Goal: Information Seeking & Learning: Compare options

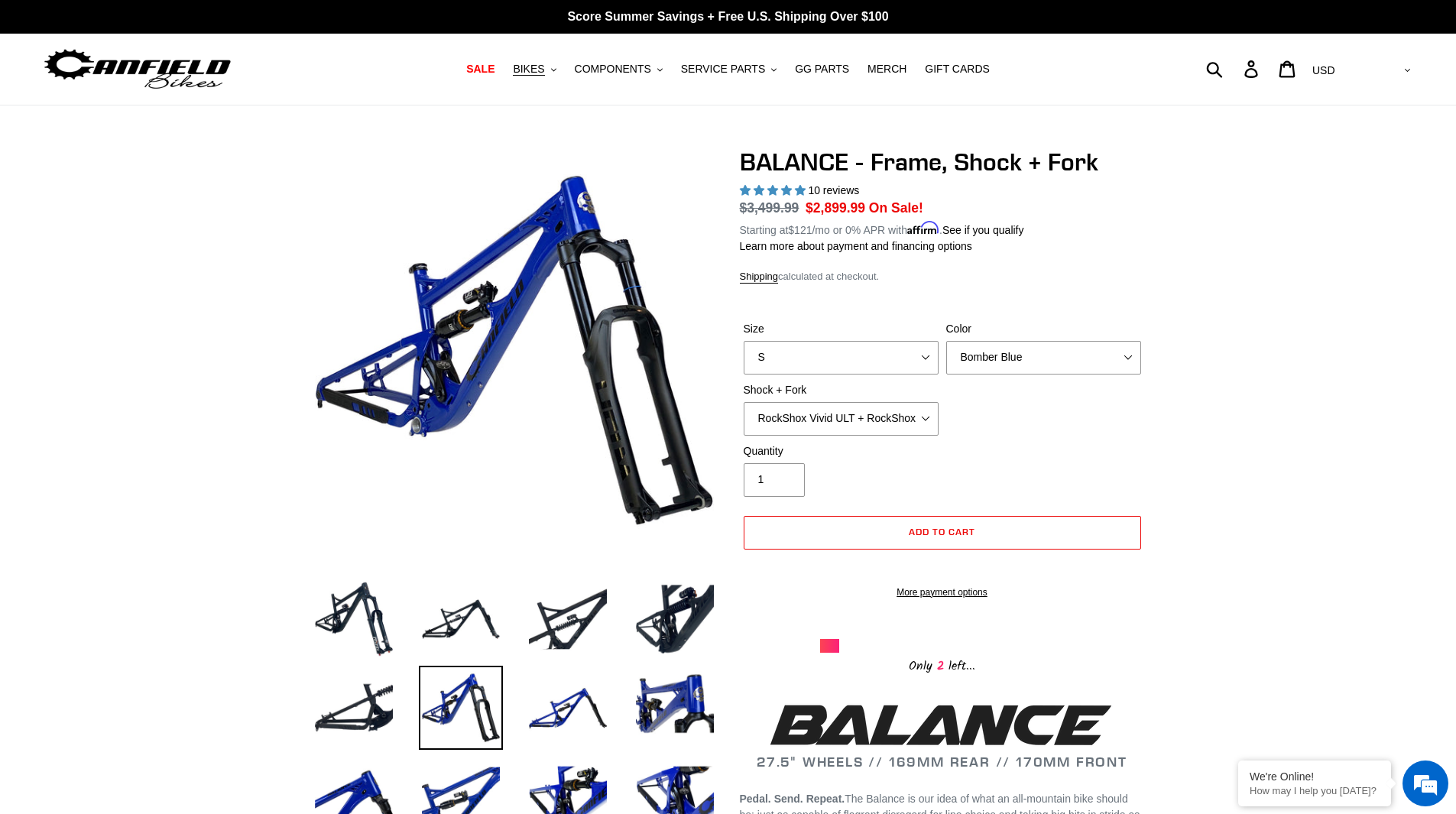
select select "RockShox Vivid ULT + RockShox Lyrik Ultimate 170mm 27.5 (red)"
select select "highest-rating"
click at [875, 413] on select "Cane Creek Kitsuma Air + Helm MKII 27.5 170mm Fox Float X2 or DHX2 + Fox Float …" at bounding box center [841, 418] width 195 height 34
click at [744, 401] on select "Cane Creek Kitsuma Air + Helm MKII 27.5 170mm Fox Float X2 or DHX2 + Fox Float …" at bounding box center [841, 418] width 195 height 34
click at [871, 424] on select "Cane Creek Kitsuma Air + Helm MKII 27.5 170mm Fox Float X2 or DHX2 + Fox Float …" at bounding box center [841, 418] width 195 height 34
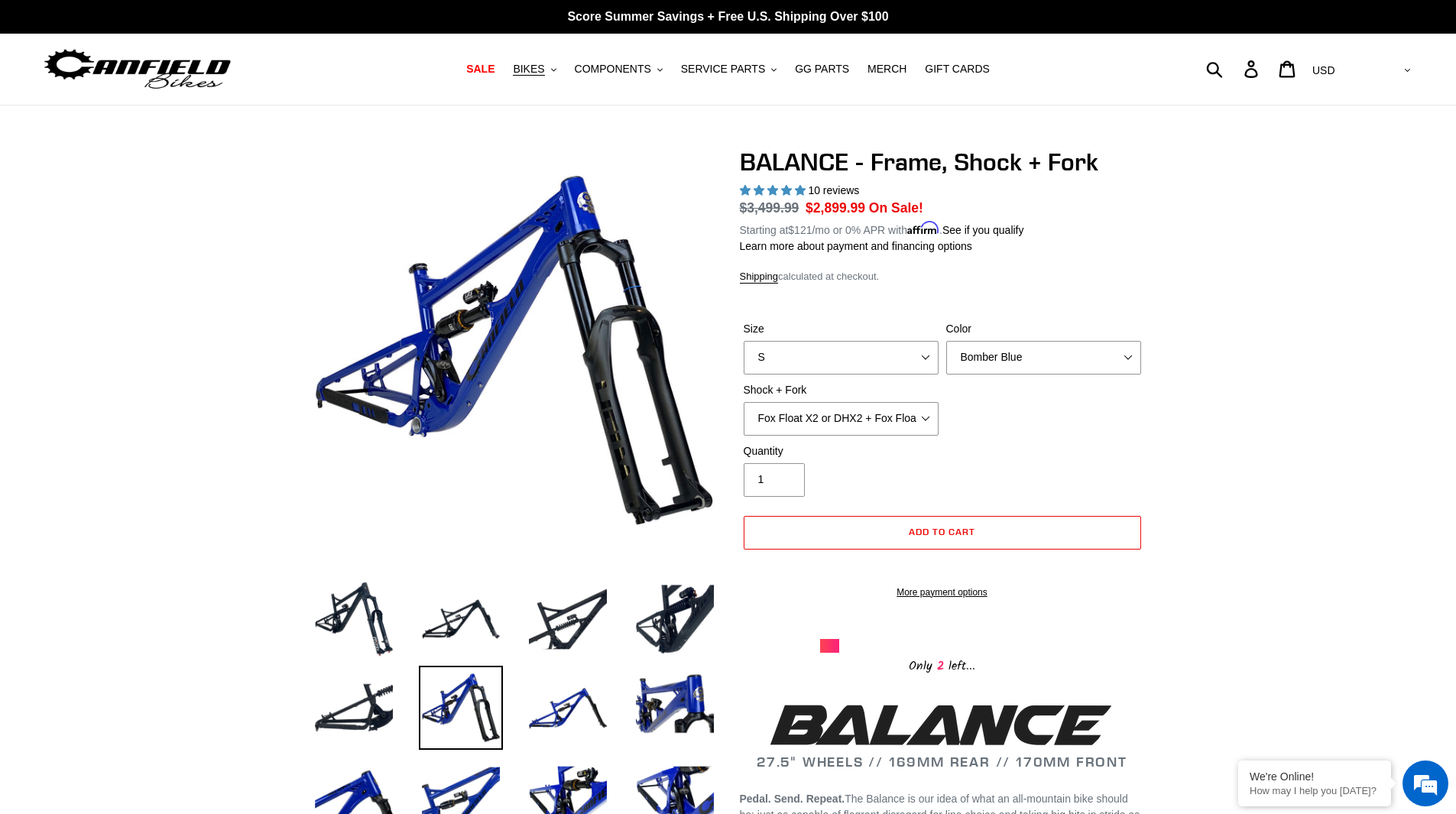
select select "EXT Storia V3-S + Era V2.1 160mm 29 (mullet)"
click at [744, 401] on select "Cane Creek Kitsuma Air + Helm MKII 27.5 170mm Fox Float X2 or DHX2 + Fox Float …" at bounding box center [841, 418] width 195 height 34
click at [809, 371] on select "S M L XL" at bounding box center [841, 357] width 195 height 34
select select "M"
click at [744, 341] on select "S M L XL" at bounding box center [841, 357] width 195 height 34
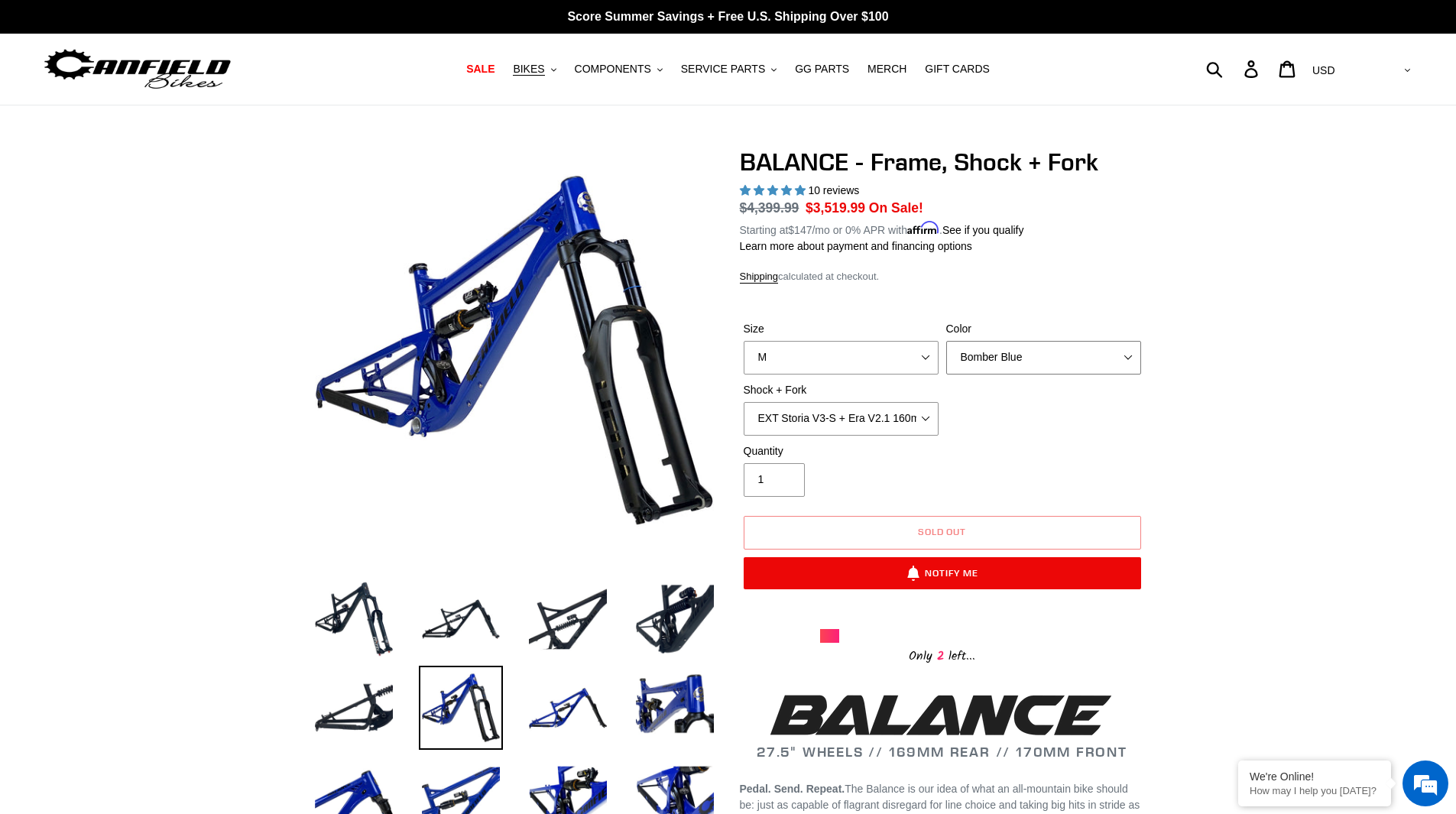
click at [1075, 354] on select "Bomber Blue Goat's Blood Stealth Black" at bounding box center [1043, 357] width 195 height 34
click at [946, 341] on select "Bomber Blue Goat's Blood Stealth Black" at bounding box center [1043, 357] width 195 height 34
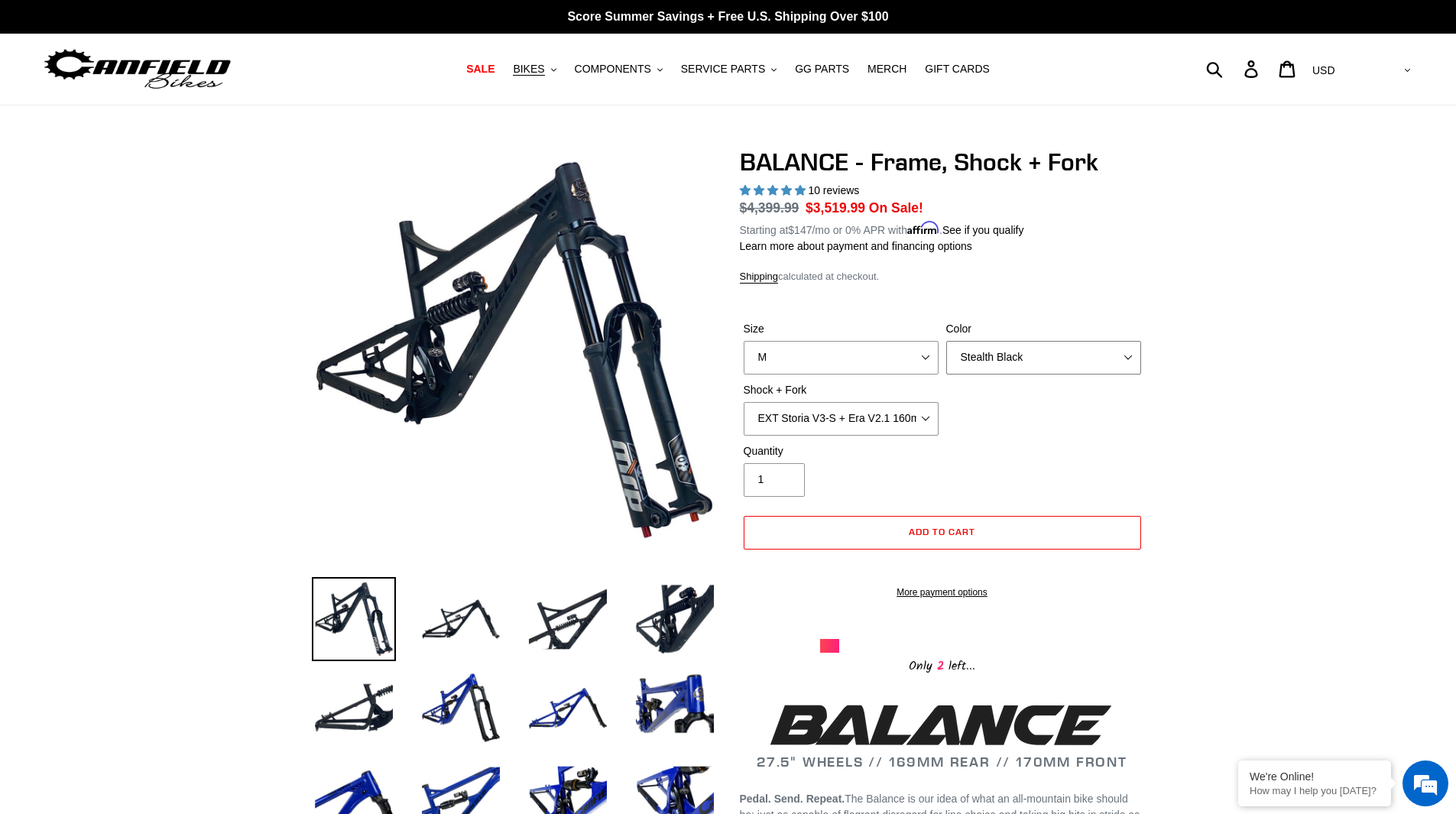
click at [1039, 350] on select "Bomber Blue Goat's Blood Stealth Black" at bounding box center [1043, 357] width 195 height 34
click at [946, 341] on select "Bomber Blue Goat's Blood Stealth Black" at bounding box center [1043, 357] width 195 height 34
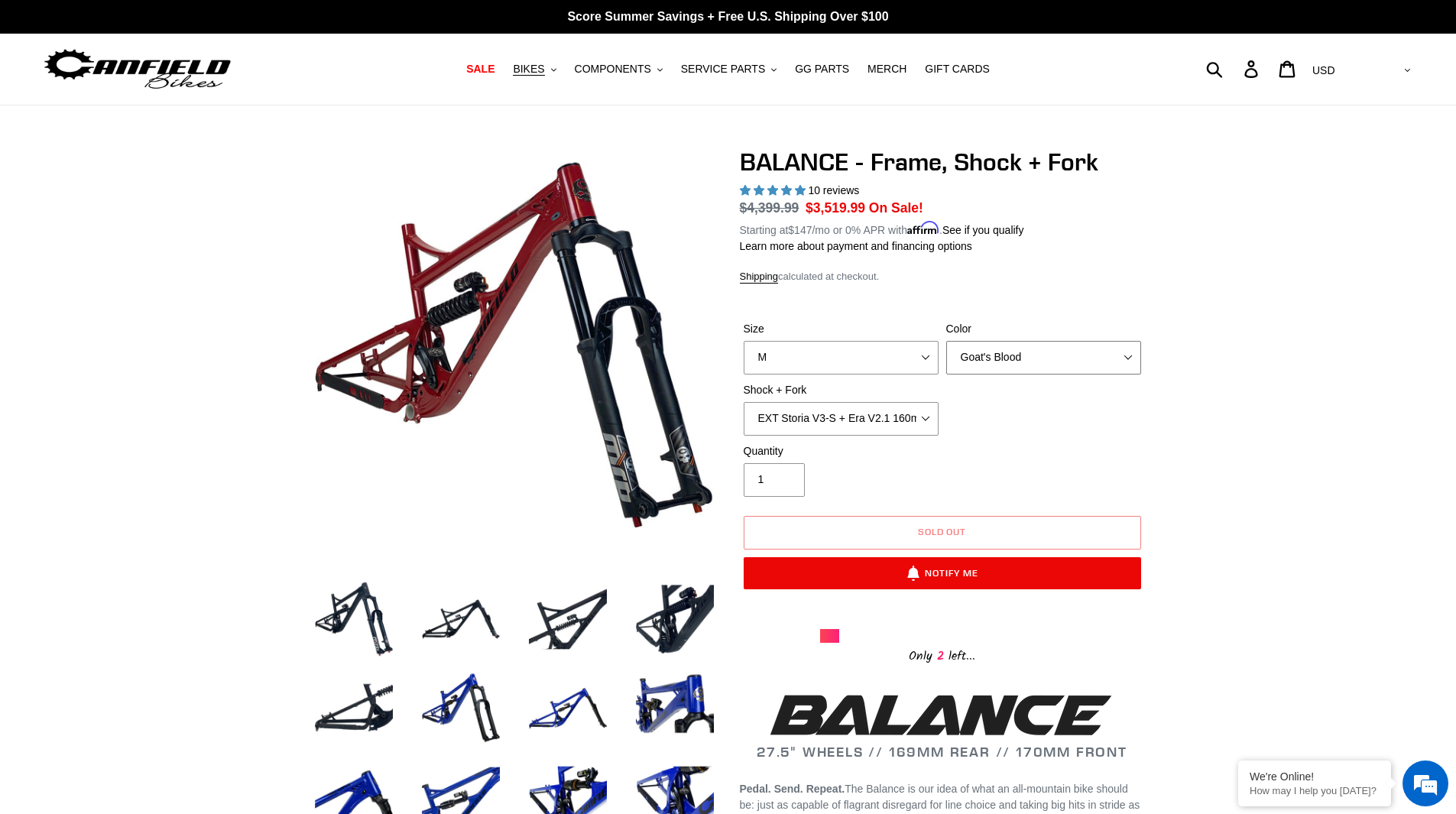
click at [1029, 348] on select "Bomber Blue Goat's Blood Stealth Black" at bounding box center [1043, 357] width 195 height 34
click at [946, 341] on select "Bomber Blue Goat's Blood Stealth Black" at bounding box center [1043, 357] width 195 height 34
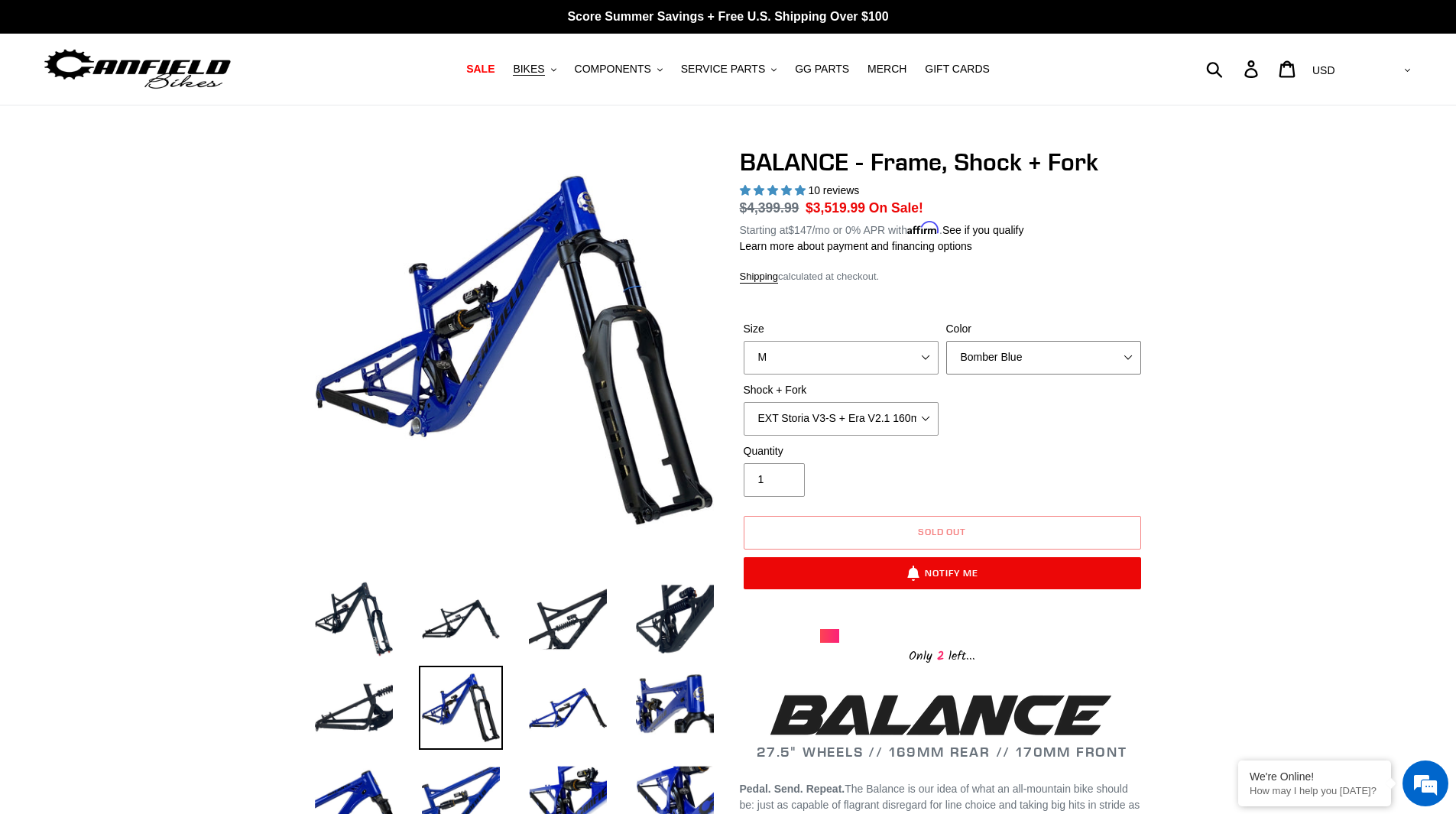
click at [1020, 354] on select "Bomber Blue Goat's Blood Stealth Black" at bounding box center [1043, 357] width 195 height 34
select select "Stealth Black"
click at [946, 341] on select "Bomber Blue Goat's Blood Stealth Black" at bounding box center [1043, 357] width 195 height 34
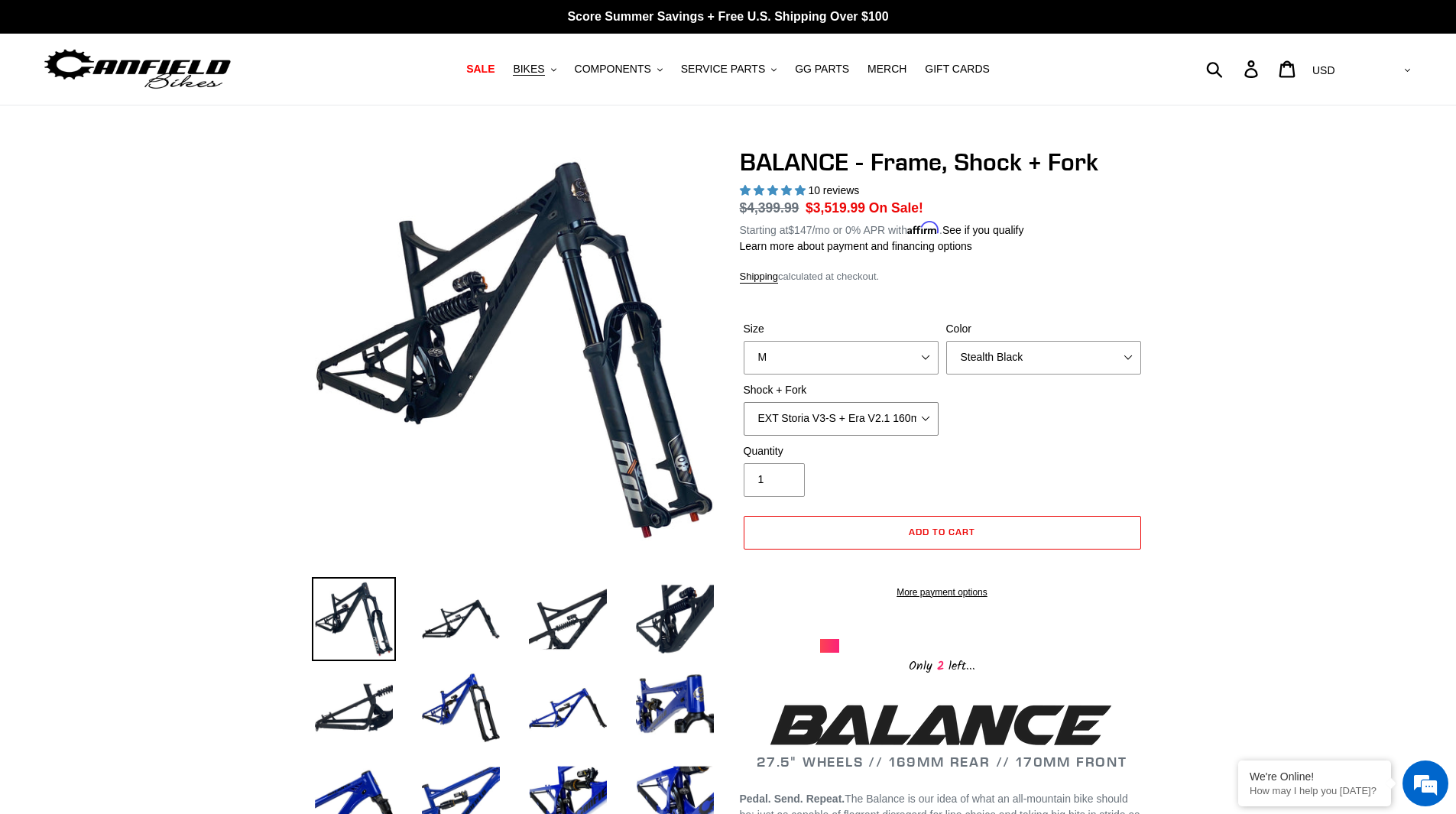
click at [825, 416] on select "Cane Creek Kitsuma Air + Helm MKII 27.5 170mm Fox Float X2 or DHX2 + Fox Float …" at bounding box center [841, 418] width 195 height 34
click at [744, 401] on select "Cane Creek Kitsuma Air + Helm MKII 27.5 170mm Fox Float X2 or DHX2 + Fox Float …" at bounding box center [841, 418] width 195 height 34
drag, startPoint x: 842, startPoint y: 415, endPoint x: 846, endPoint y: 433, distance: 18.4
click at [843, 415] on select "Cane Creek Kitsuma Air + Helm MKII 27.5 170mm Fox Float X2 or DHX2 + Fox Float …" at bounding box center [841, 418] width 195 height 34
click at [744, 401] on select "Cane Creek Kitsuma Air + Helm MKII 27.5 170mm Fox Float X2 or DHX2 + Fox Float …" at bounding box center [841, 418] width 195 height 34
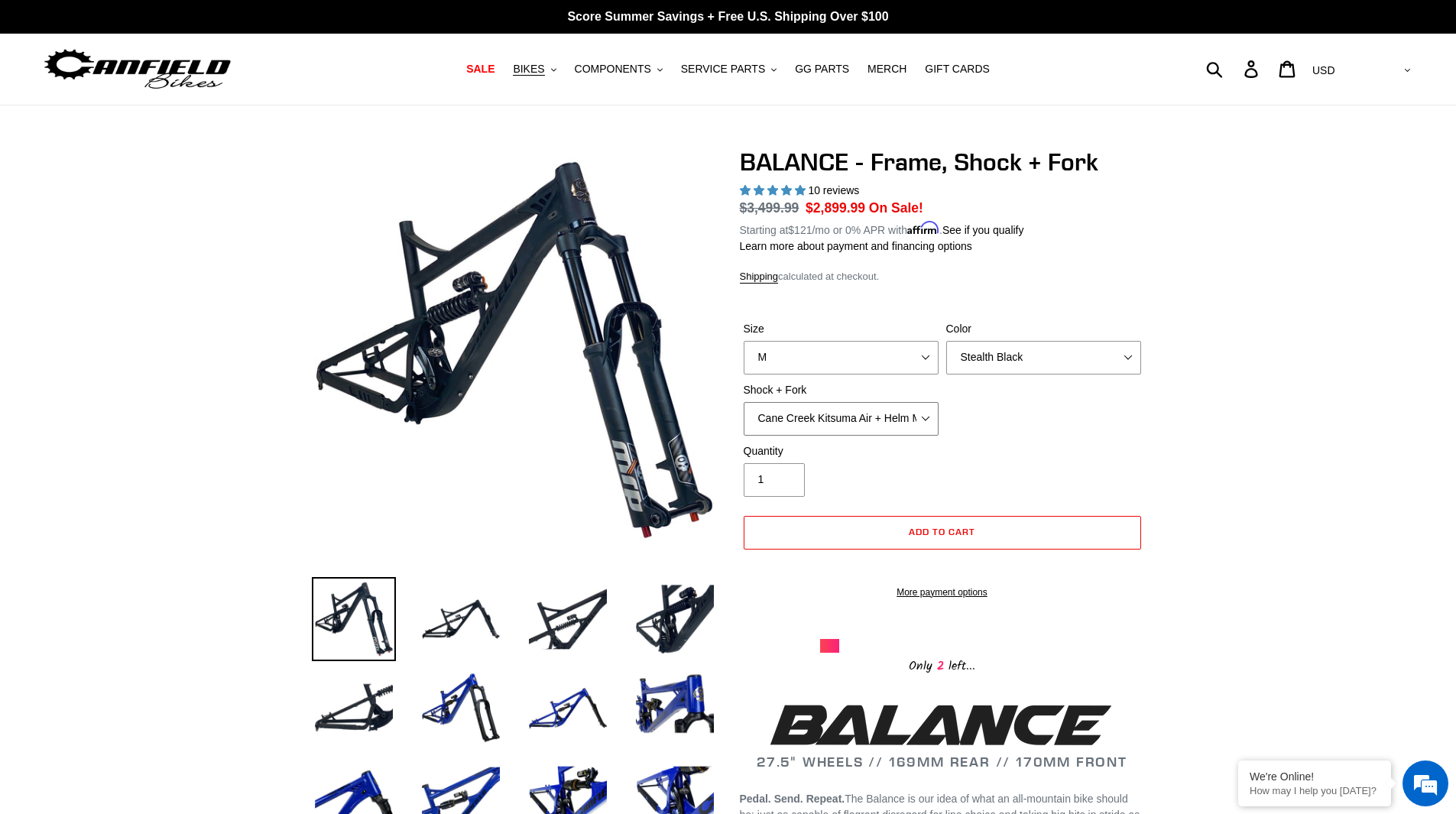
click at [853, 426] on select "Cane Creek Kitsuma Air + Helm MKII 27.5 170mm Fox Float X2 or DHX2 + Fox Float …" at bounding box center [841, 418] width 195 height 34
click at [744, 401] on select "Cane Creek Kitsuma Air + Helm MKII 27.5 170mm Fox Float X2 or DHX2 + Fox Float …" at bounding box center [841, 418] width 195 height 34
click at [855, 413] on select "Cane Creek Kitsuma Air + Helm MKII 27.5 170mm Fox Float X2 or DHX2 + Fox Float …" at bounding box center [841, 418] width 195 height 34
click at [744, 401] on select "Cane Creek Kitsuma Air + Helm MKII 27.5 170mm Fox Float X2 or DHX2 + Fox Float …" at bounding box center [841, 418] width 195 height 34
click at [882, 410] on select "Cane Creek Kitsuma Air + Helm MKII 27.5 170mm Fox Float X2 or DHX2 + Fox Float …" at bounding box center [841, 418] width 195 height 34
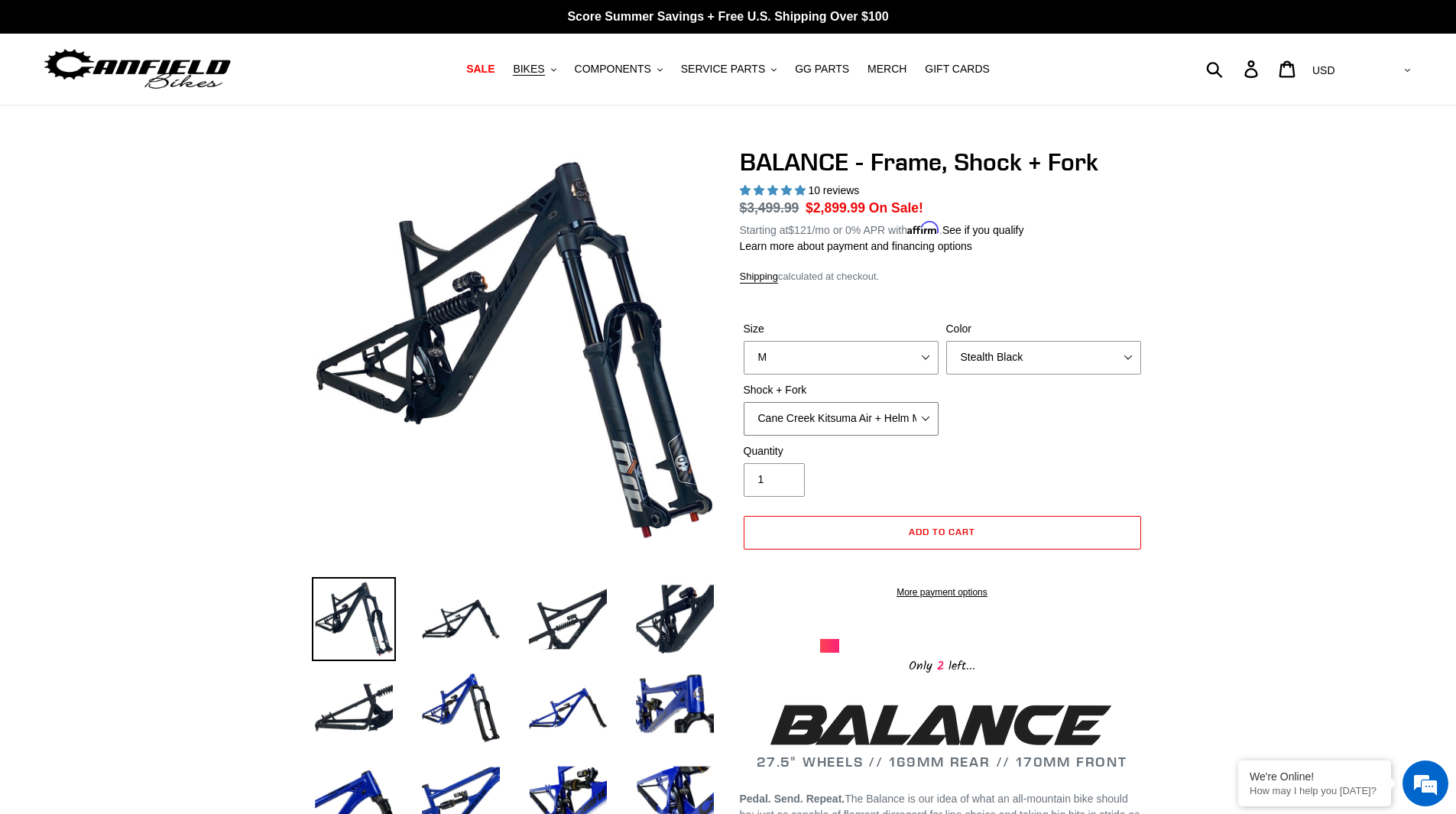
click at [744, 401] on select "Cane Creek Kitsuma Air + Helm MKII 27.5 170mm Fox Float X2 or DHX2 + Fox Float …" at bounding box center [841, 418] width 195 height 34
click at [875, 423] on select "Cane Creek Kitsuma Air + Helm MKII 27.5 170mm Fox Float X2 or DHX2 + Fox Float …" at bounding box center [841, 418] width 195 height 34
select select "Fox Float X2 or DHX2 + Fox Float GripX2 Kashima 170mm (29 or 27.5)"
click at [744, 401] on select "Cane Creek Kitsuma Air + Helm MKII 27.5 170mm Fox Float X2 or DHX2 + Fox Float …" at bounding box center [841, 418] width 195 height 34
click at [887, 424] on select "Cane Creek Kitsuma Air + Helm MKII 27.5 170mm Fox Float X2 or DHX2 + Fox Float …" at bounding box center [841, 418] width 195 height 34
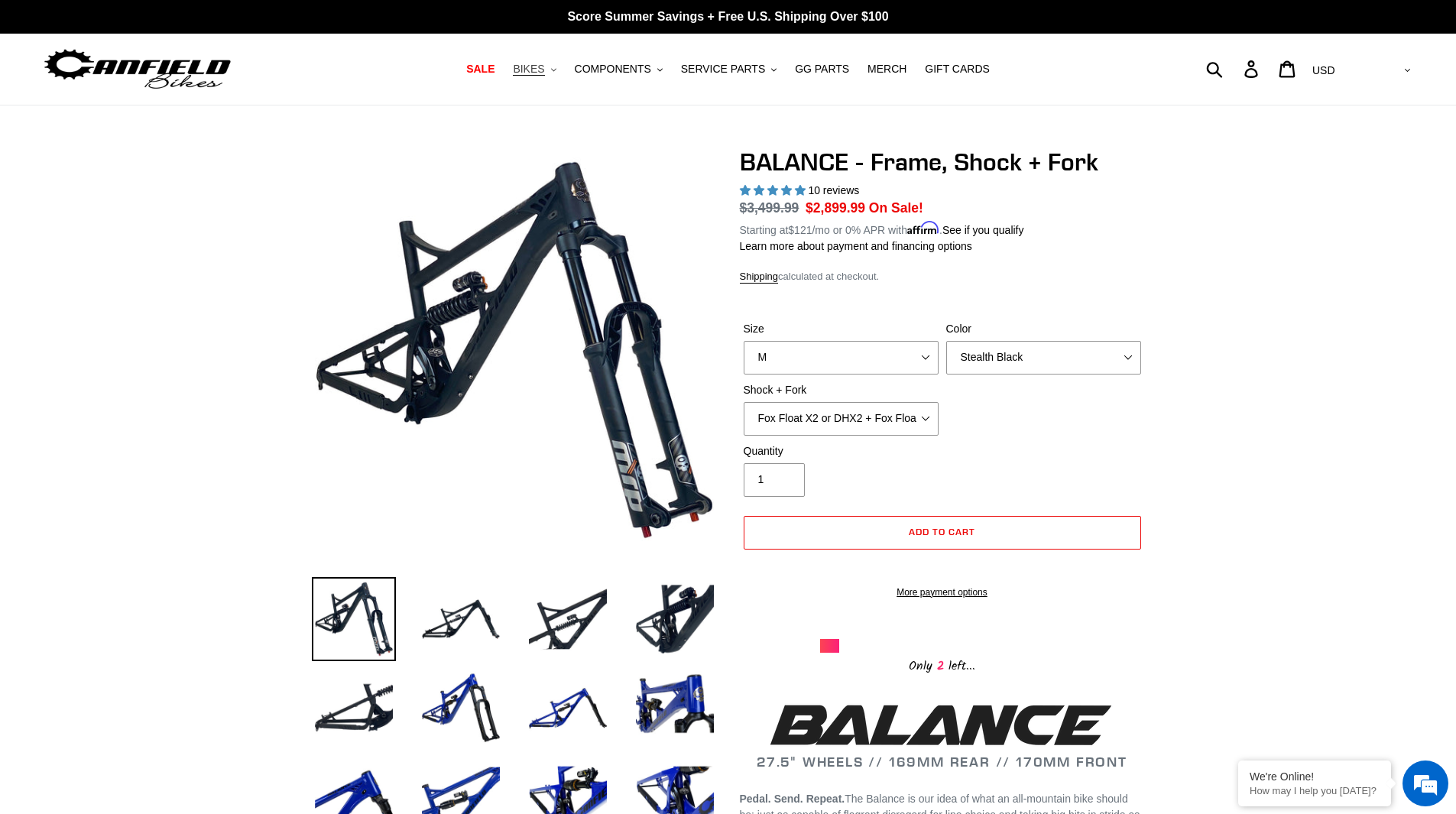
click at [544, 69] on span "BIKES" at bounding box center [529, 69] width 31 height 13
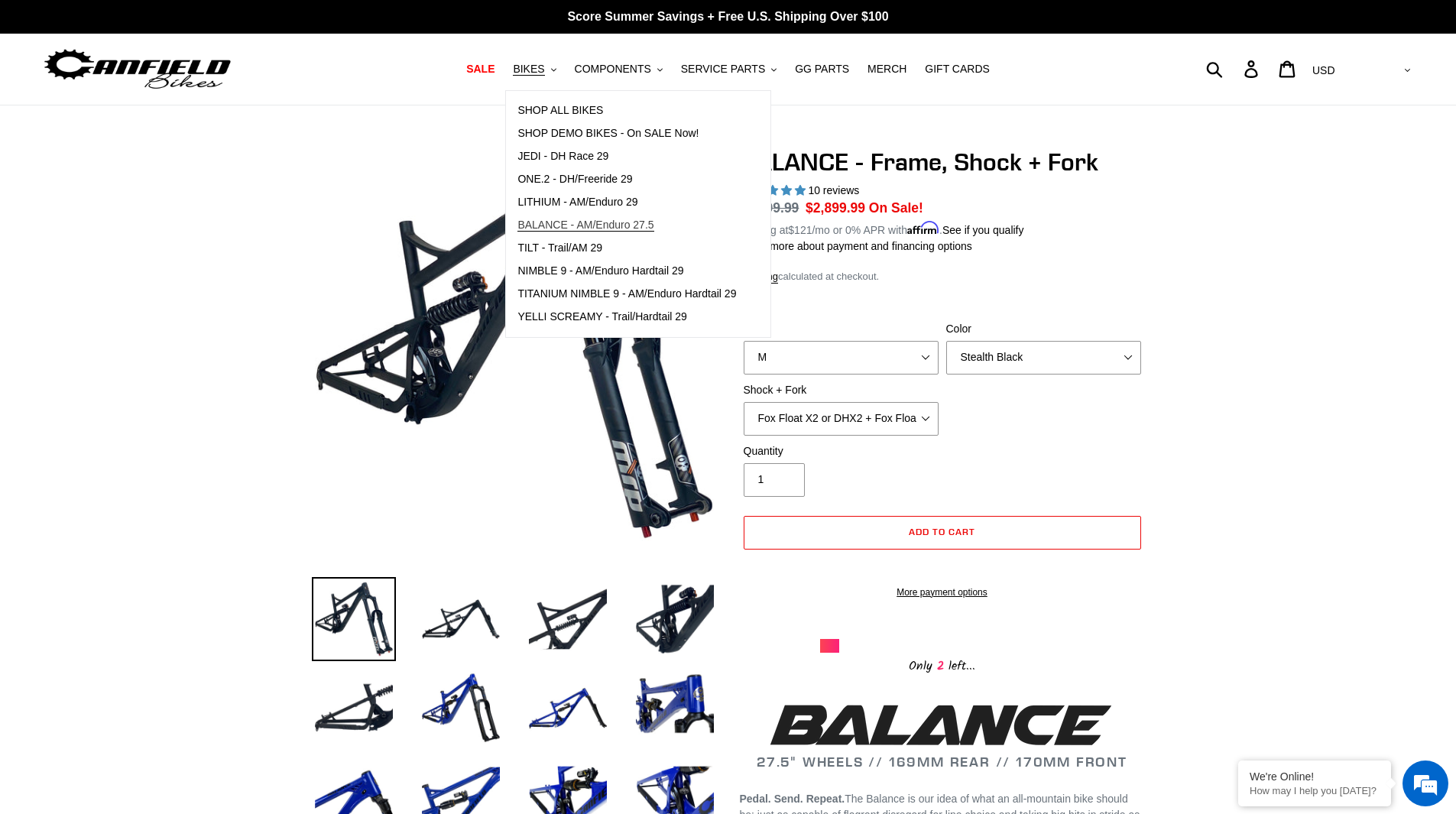
click at [589, 226] on span "BALANCE - AM/Enduro 27.5" at bounding box center [586, 225] width 136 height 13
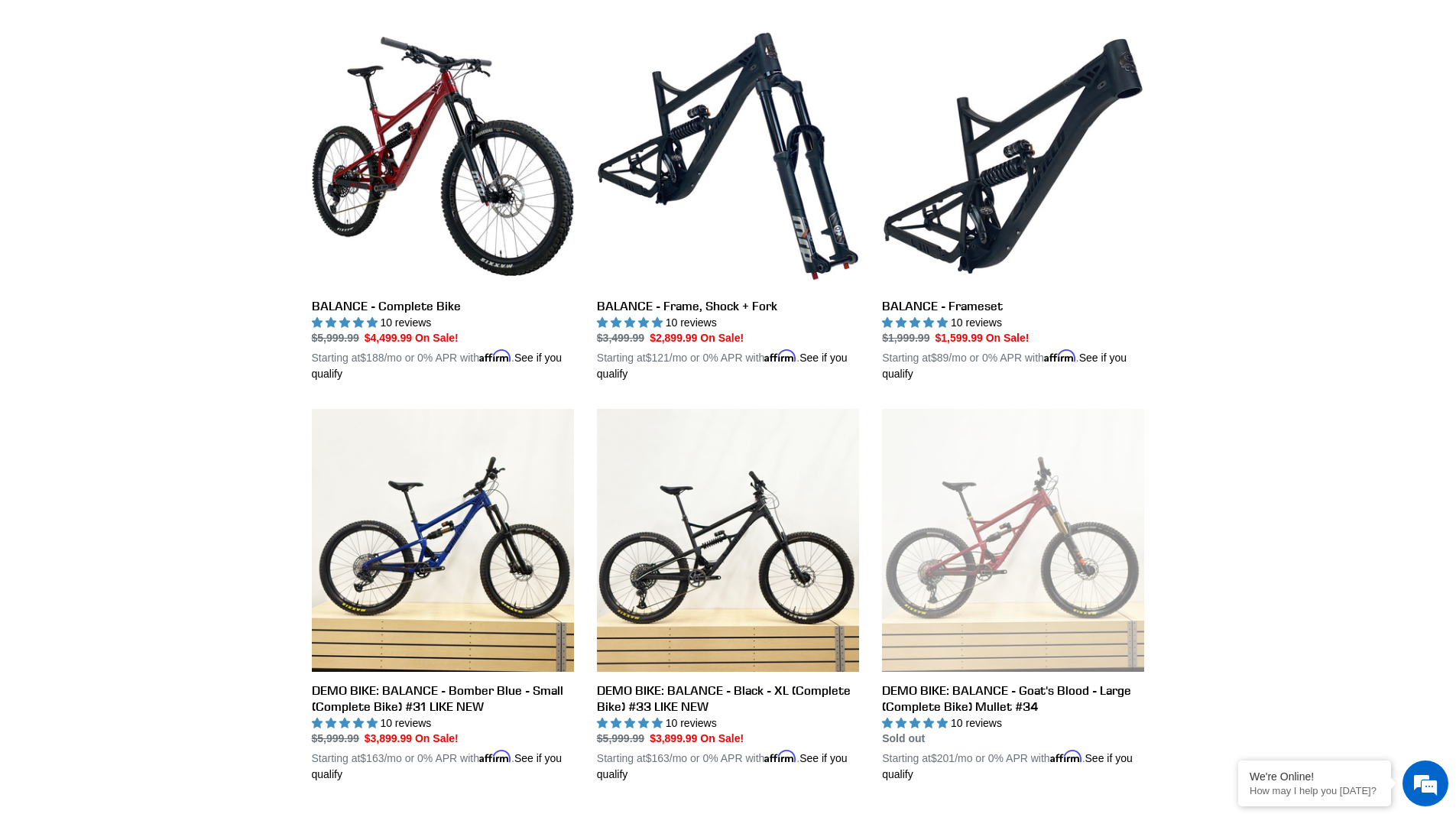
scroll to position [458, 0]
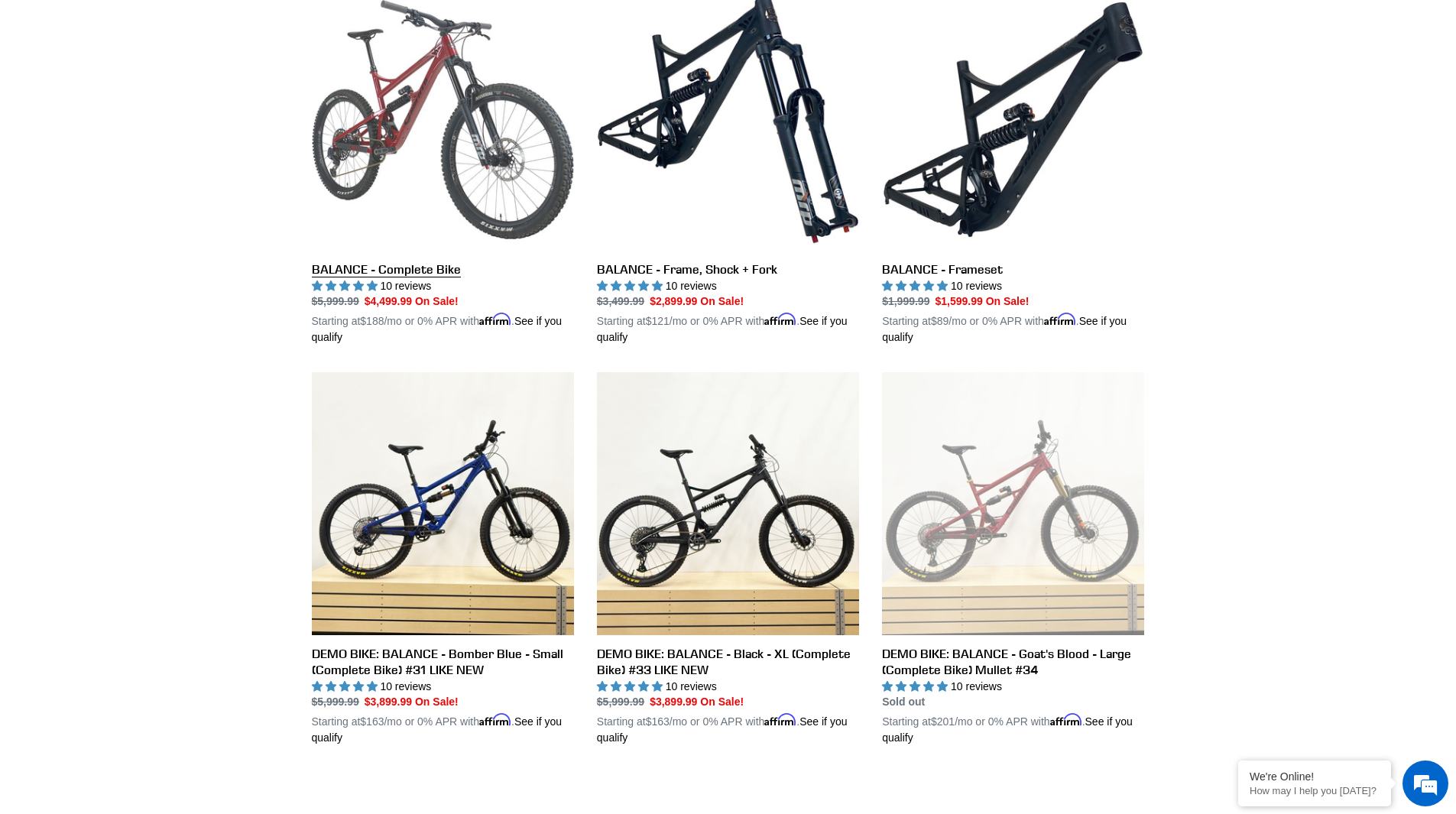
click at [392, 267] on link "BALANCE - Complete Bike" at bounding box center [442, 167] width 262 height 357
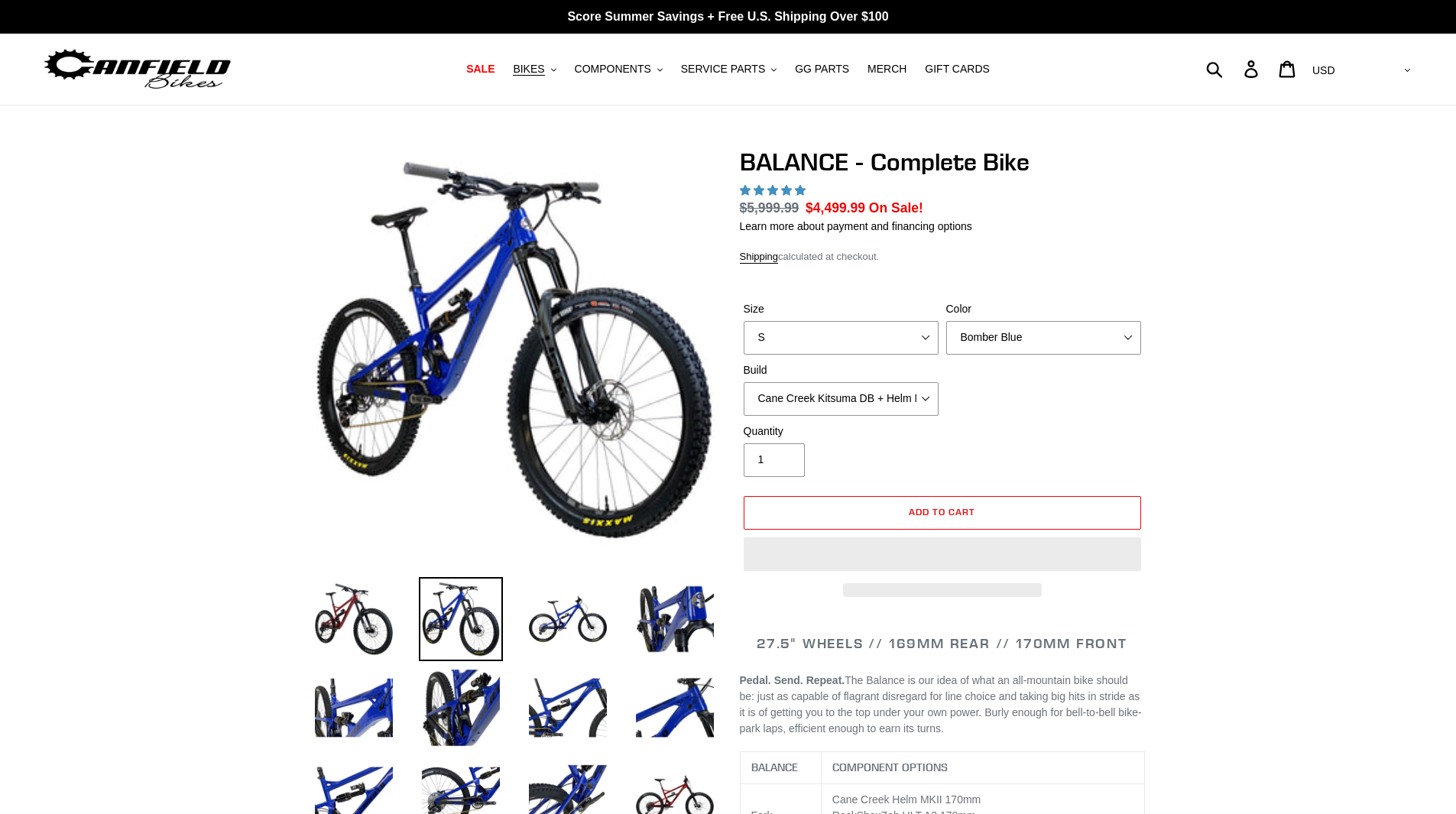
select select "highest-rating"
click at [871, 338] on select "S M L XL" at bounding box center [841, 337] width 195 height 34
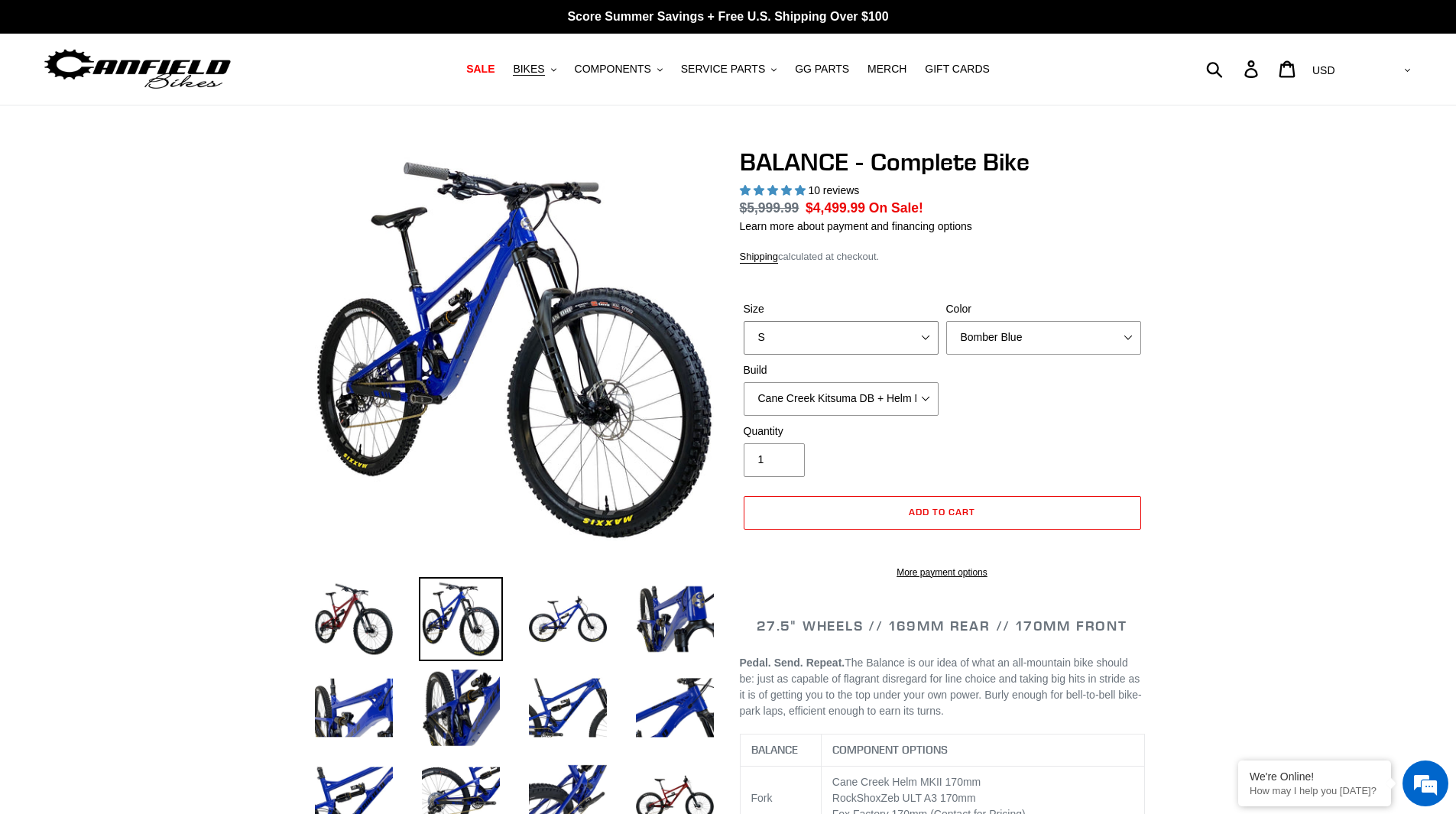
select select "M"
click at [744, 321] on select "S M L XL" at bounding box center [841, 337] width 195 height 34
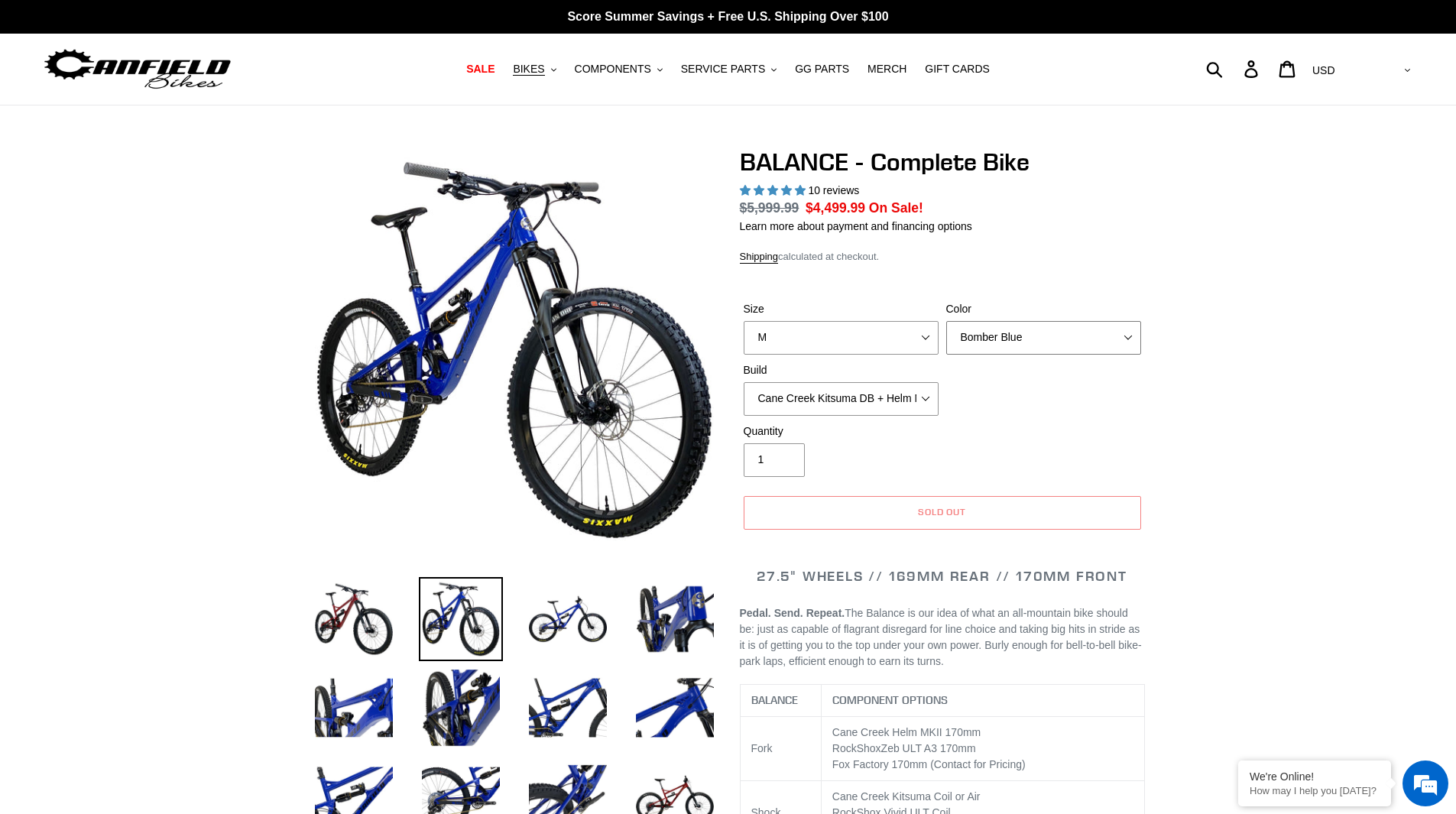
click at [1037, 340] on select "Bomber Blue Goat's Blood Stealth Black" at bounding box center [1043, 337] width 195 height 34
click at [946, 321] on select "Bomber Blue Goat's Blood Stealth Black" at bounding box center [1043, 337] width 195 height 34
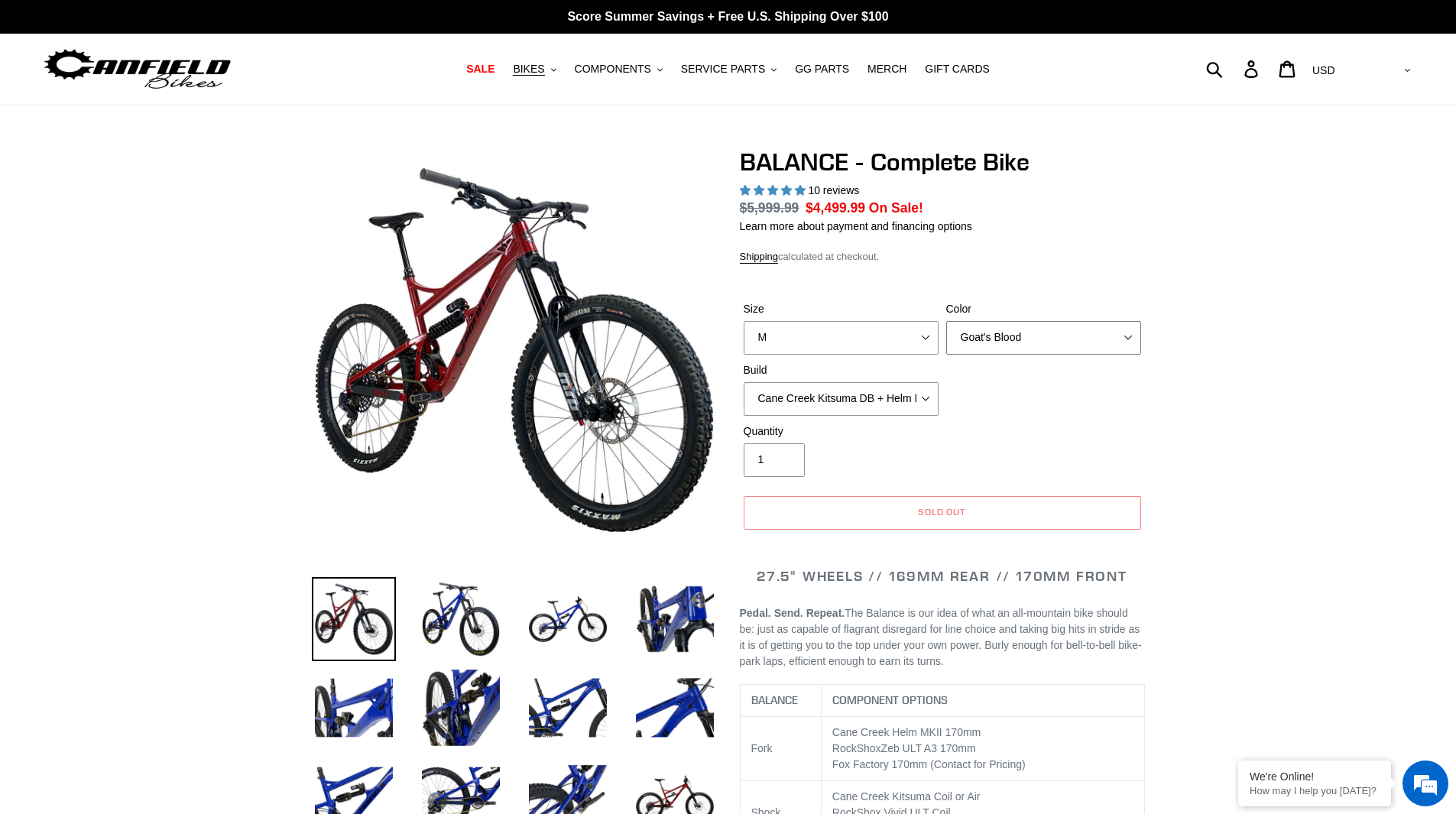
click at [1029, 344] on select "Bomber Blue Goat's Blood Stealth Black" at bounding box center [1043, 337] width 195 height 34
select select "Stealth Black"
click at [946, 321] on select "Bomber Blue Goat's Blood Stealth Black" at bounding box center [1043, 337] width 195 height 34
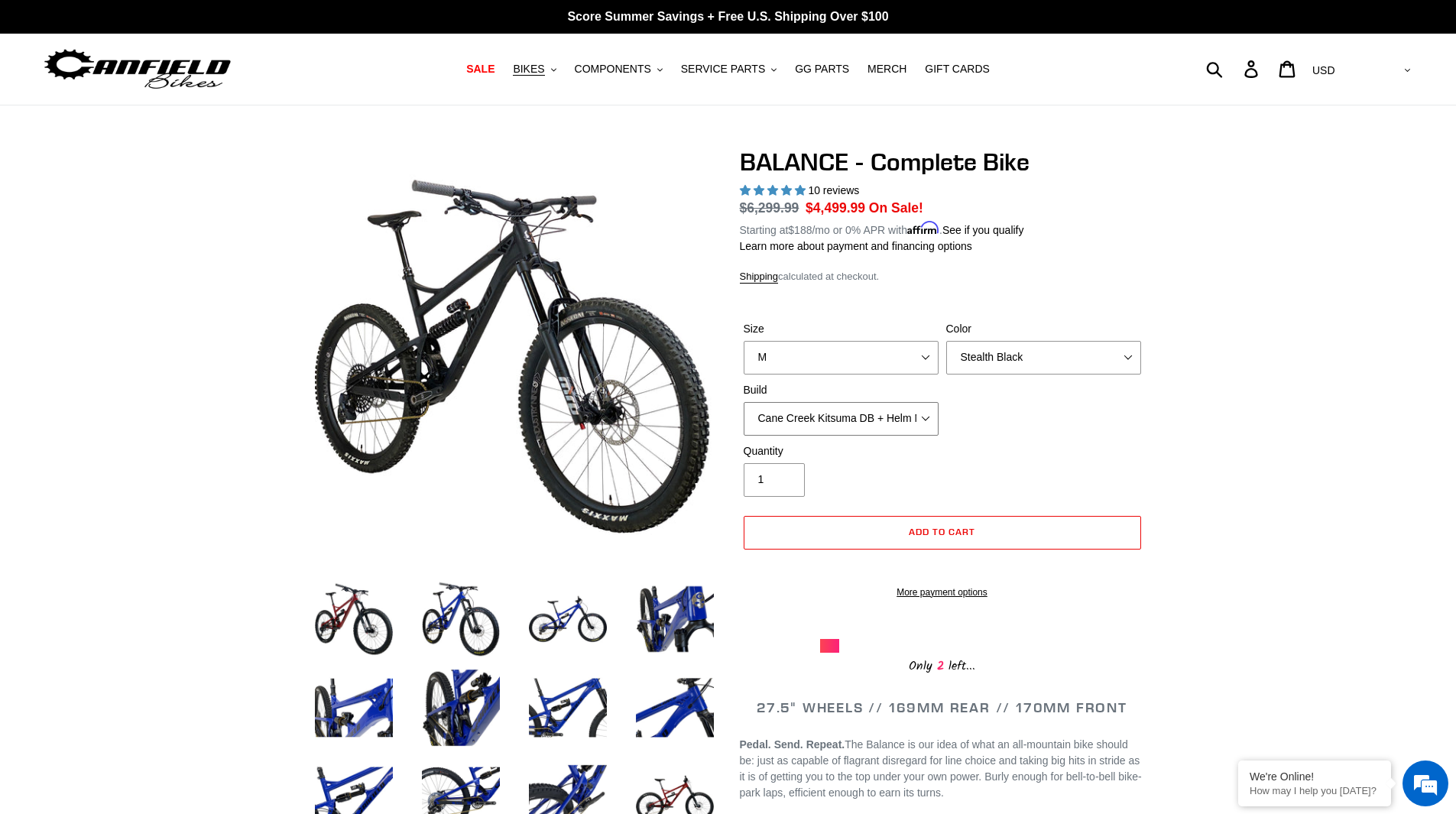
click at [818, 415] on select "Cane Creek Kitsuma DB + Helm MKII + SRAM GX Cane Creek Kitsuma DB + Helm MKII +…" at bounding box center [841, 418] width 195 height 34
click at [744, 401] on select "Cane Creek Kitsuma DB + Helm MKII + SRAM GX Cane Creek Kitsuma DB + Helm MKII +…" at bounding box center [841, 418] width 195 height 34
click at [834, 413] on select "Cane Creek Kitsuma DB + Helm MKII + SRAM GX Cane Creek Kitsuma DB + Helm MKII +…" at bounding box center [841, 418] width 195 height 34
click at [744, 401] on select "Cane Creek Kitsuma DB + Helm MKII + SRAM GX Cane Creek Kitsuma DB + Helm MKII +…" at bounding box center [841, 418] width 195 height 34
click at [860, 423] on select "Cane Creek Kitsuma DB + Helm MKII + SRAM GX Cane Creek Kitsuma DB + Helm MKII +…" at bounding box center [841, 418] width 195 height 34
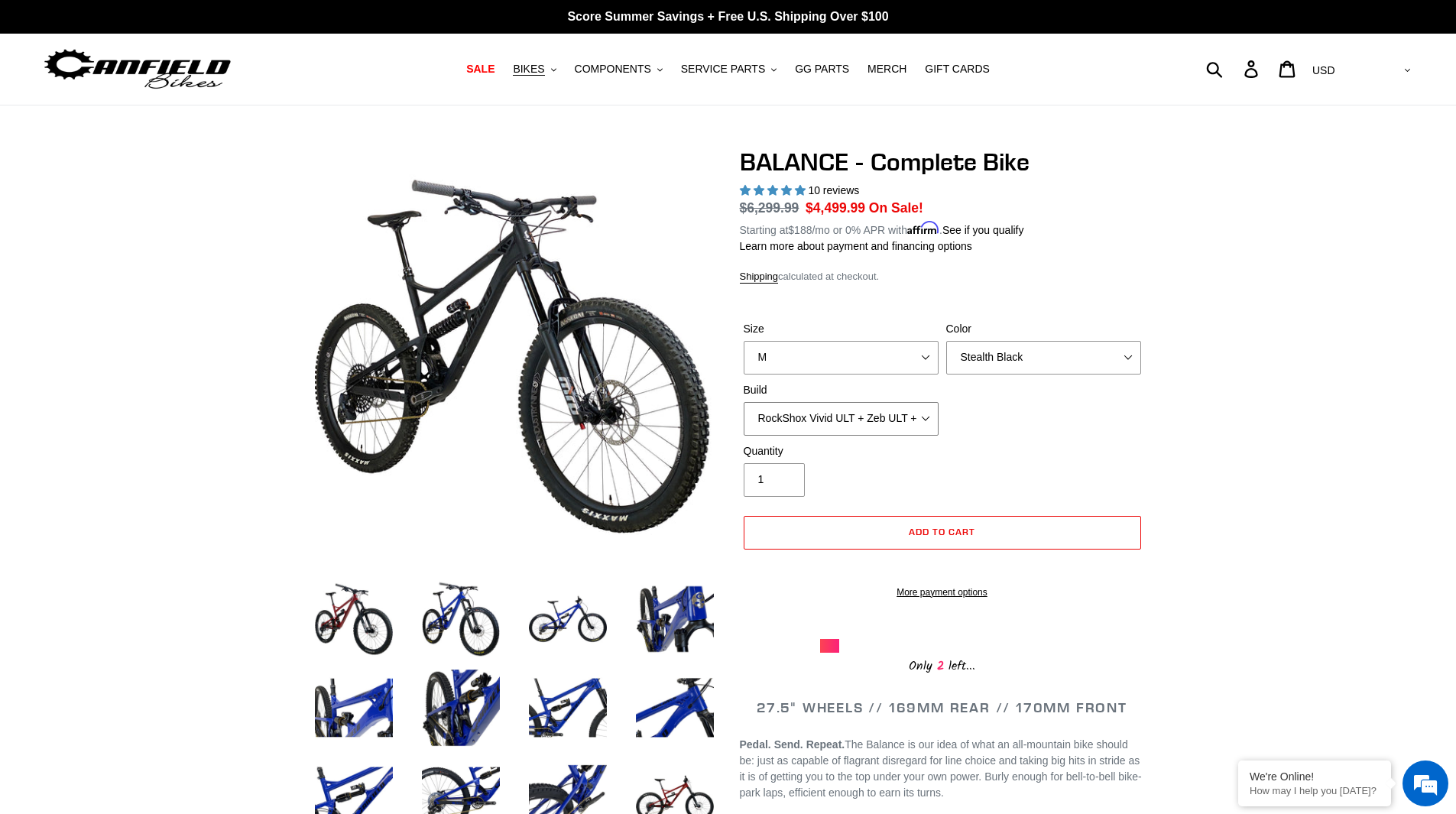
click at [744, 401] on select "Cane Creek Kitsuma DB + Helm MKII + SRAM GX Cane Creek Kitsuma DB + Helm MKII +…" at bounding box center [841, 418] width 195 height 34
click at [859, 420] on select "Cane Creek Kitsuma DB + Helm MKII + SRAM GX Cane Creek Kitsuma DB + Helm MKII +…" at bounding box center [841, 418] width 195 height 34
click at [744, 401] on select "Cane Creek Kitsuma DB + Helm MKII + SRAM GX Cane Creek Kitsuma DB + Helm MKII +…" at bounding box center [841, 418] width 195 height 34
click at [859, 414] on select "Cane Creek Kitsuma DB + Helm MKII + SRAM GX Cane Creek Kitsuma DB + Helm MKII +…" at bounding box center [841, 418] width 195 height 34
click at [744, 401] on select "Cane Creek Kitsuma DB + Helm MKII + SRAM GX Cane Creek Kitsuma DB + Helm MKII +…" at bounding box center [841, 418] width 195 height 34
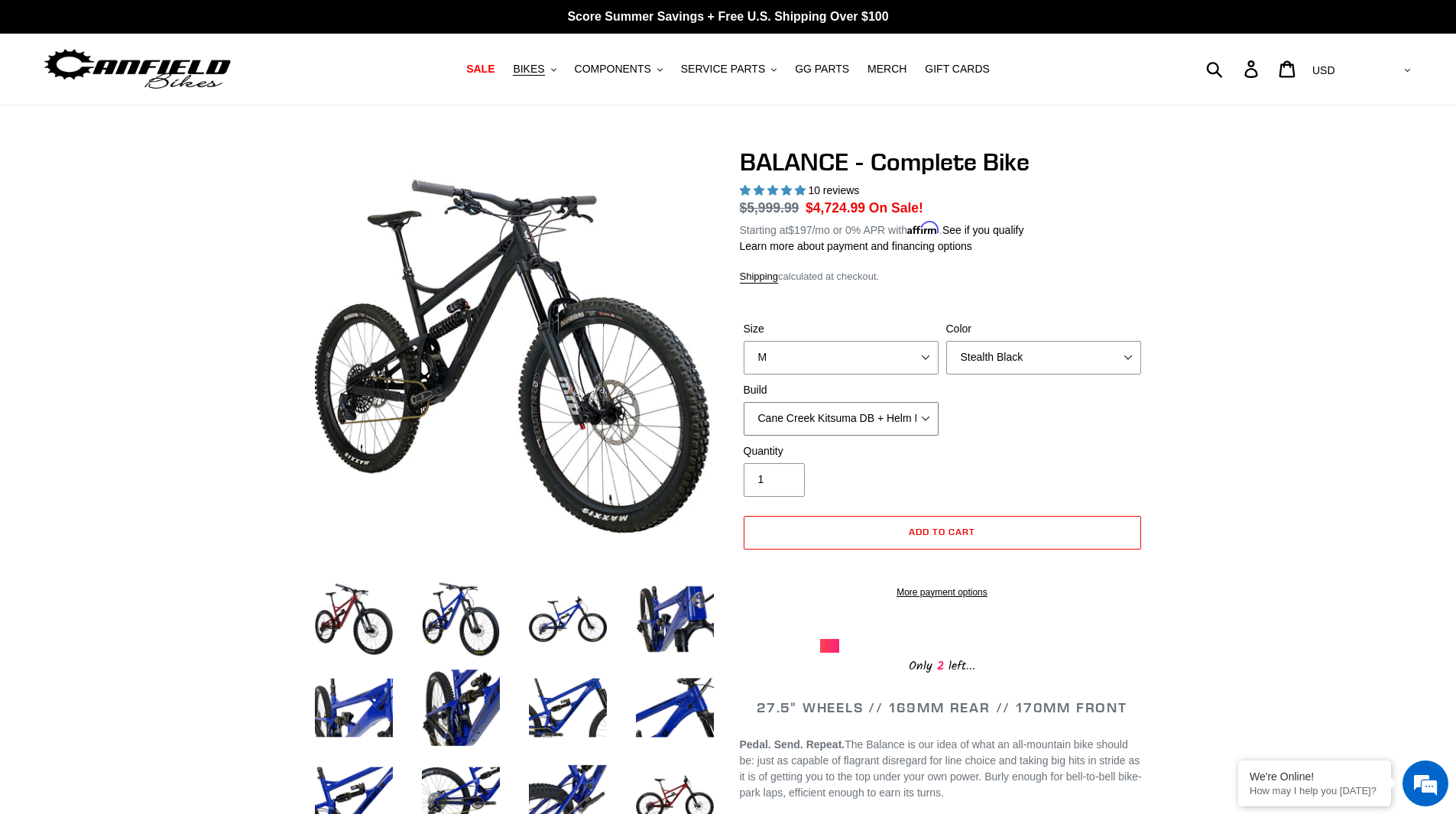
click at [870, 419] on select "Cane Creek Kitsuma DB + Helm MKII + SRAM GX Cane Creek Kitsuma DB + Helm MKII +…" at bounding box center [841, 418] width 195 height 34
click at [744, 401] on select "Cane Creek Kitsuma DB + Helm MKII + SRAM GX Cane Creek Kitsuma DB + Helm MKII +…" at bounding box center [841, 418] width 195 height 34
click at [869, 428] on select "Cane Creek Kitsuma DB + Helm MKII + SRAM GX Cane Creek Kitsuma DB + Helm MKII +…" at bounding box center [841, 418] width 195 height 34
select select "RockShox Vivid ULT + Zeb ULT + SRAM GX"
click at [744, 401] on select "Cane Creek Kitsuma DB + Helm MKII + SRAM GX Cane Creek Kitsuma DB + Helm MKII +…" at bounding box center [841, 418] width 195 height 34
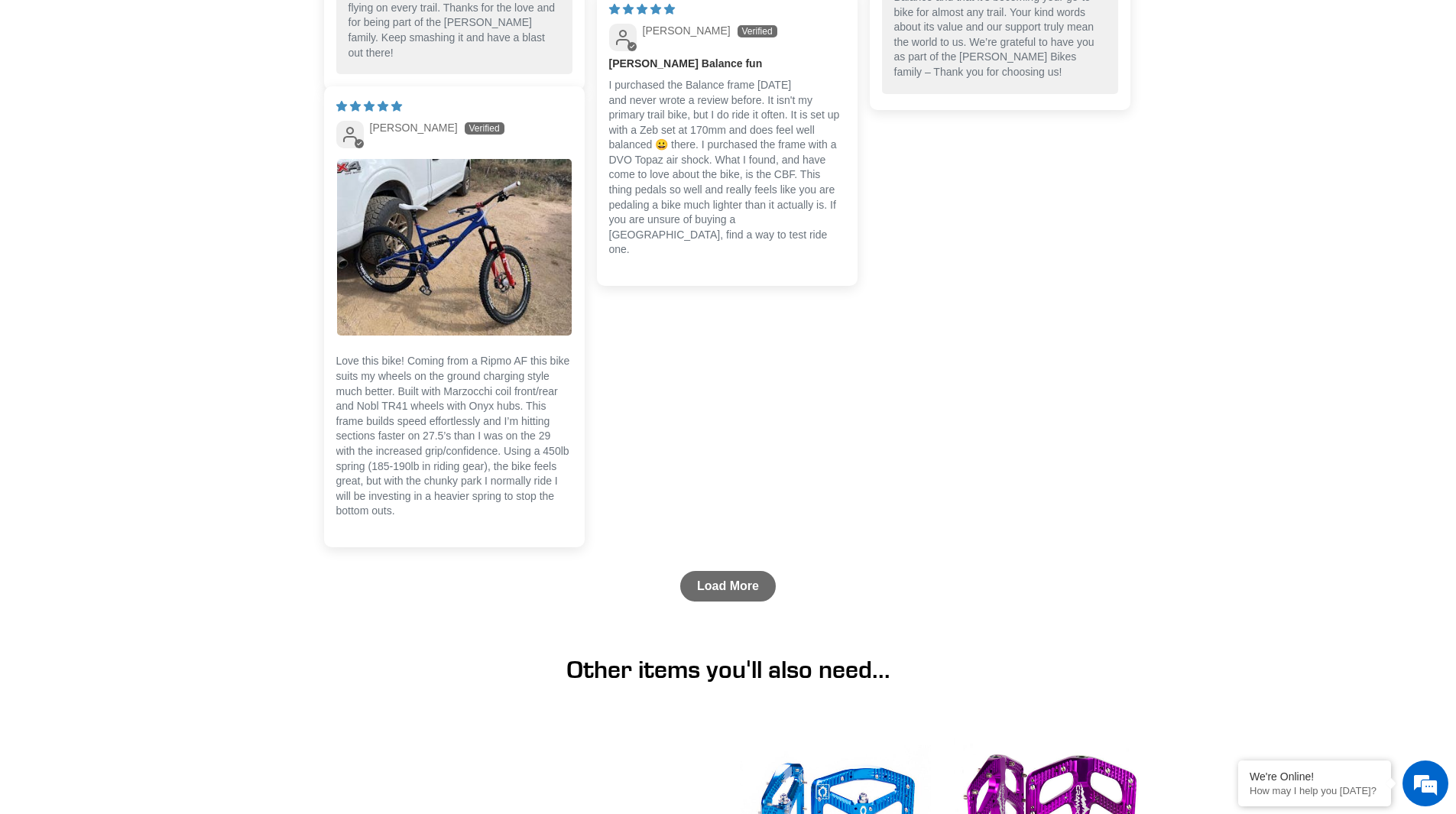
scroll to position [4584, 0]
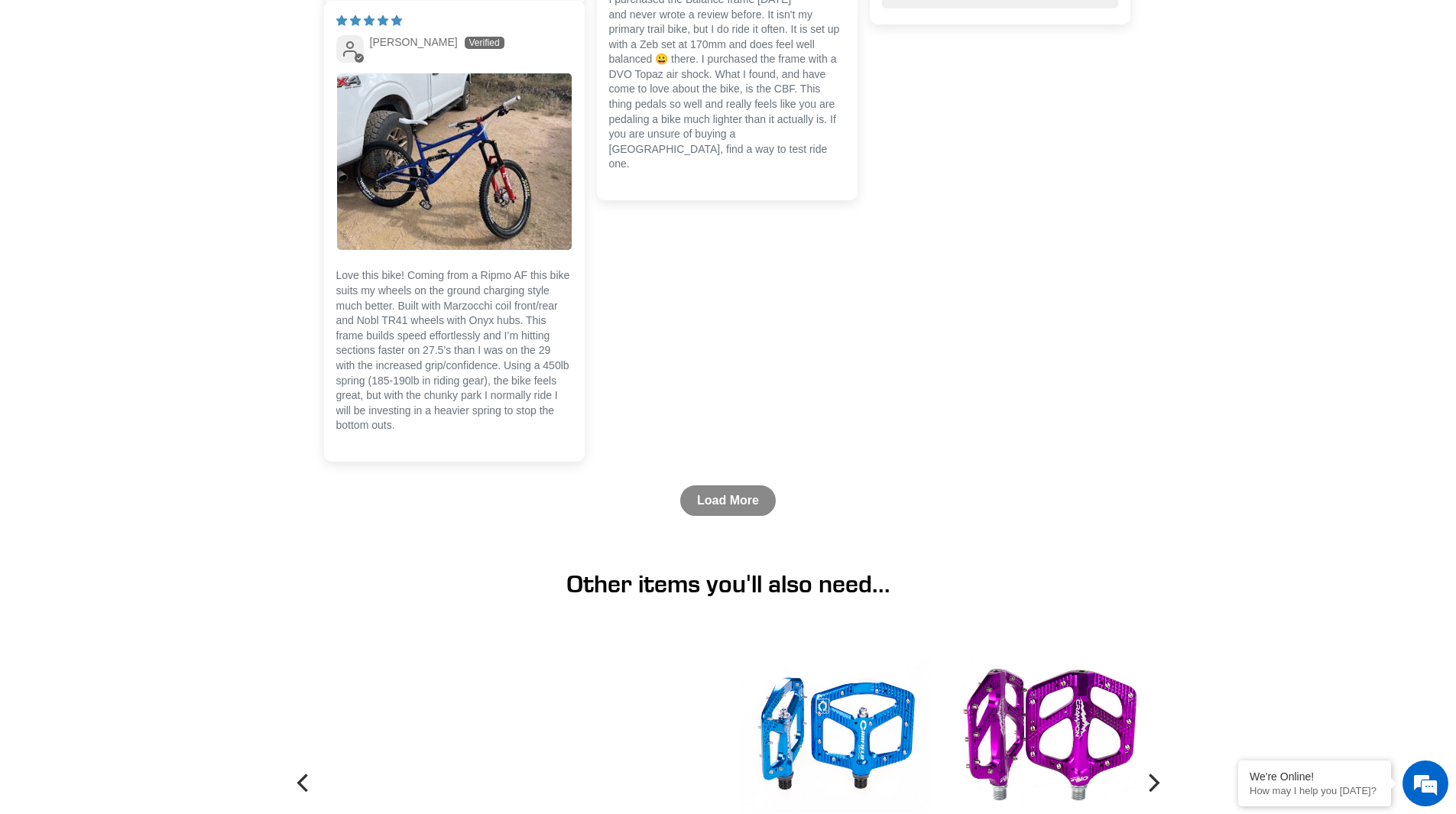
click at [709, 515] on link "Load More" at bounding box center [728, 500] width 96 height 30
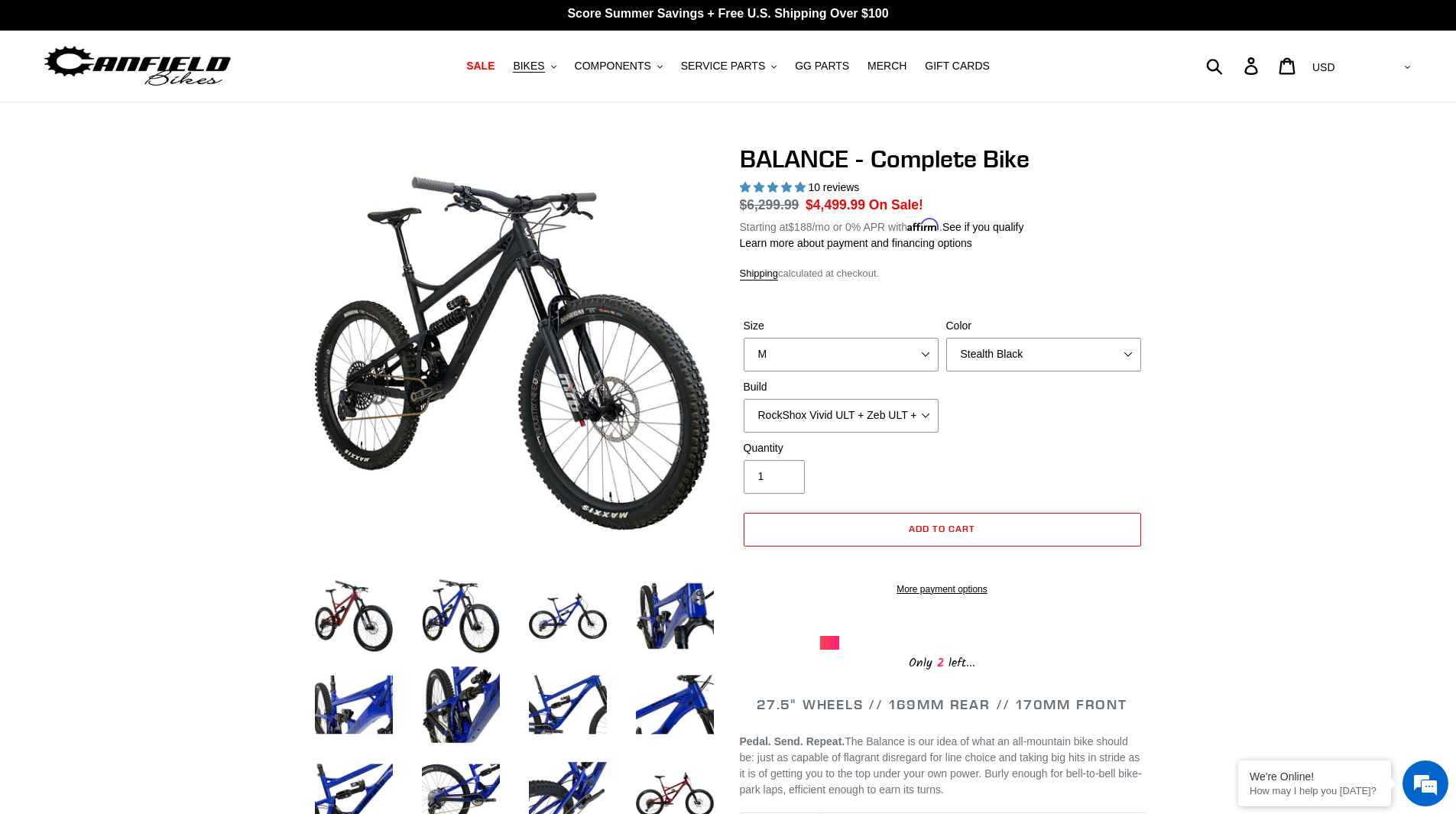
scroll to position [0, 0]
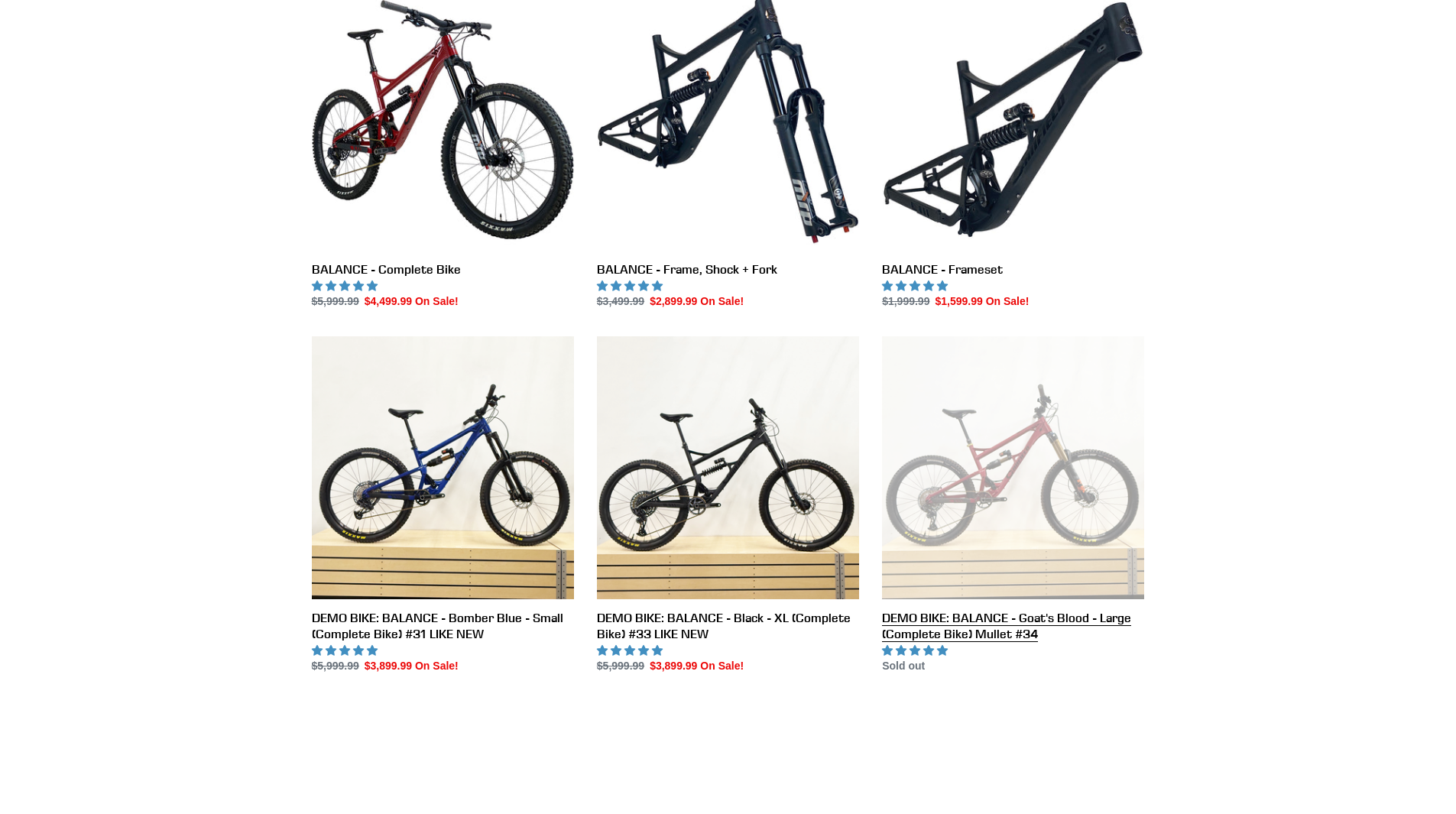
scroll to position [458, 0]
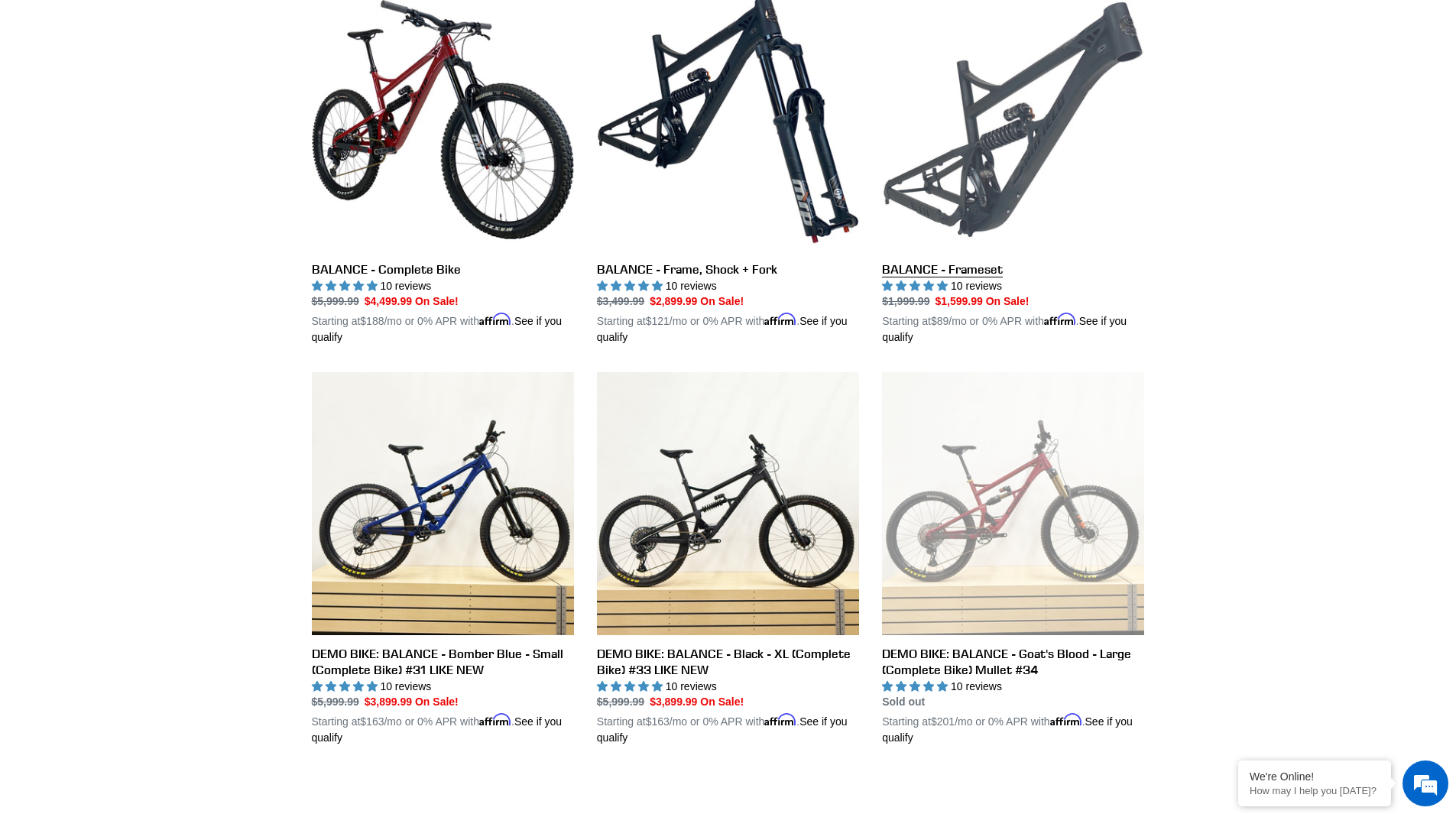
click at [933, 275] on link "BALANCE - Frameset" at bounding box center [1013, 167] width 262 height 357
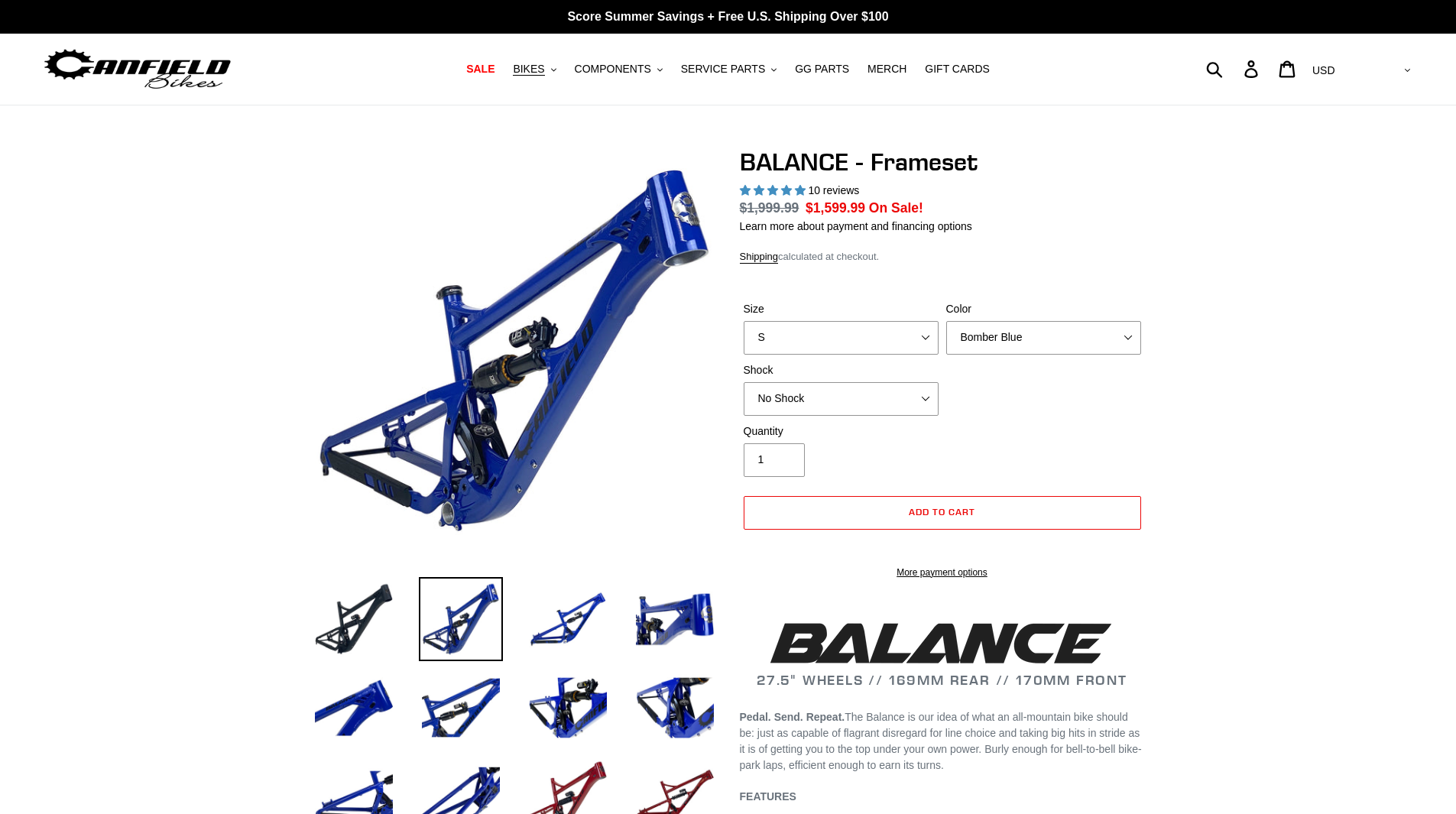
select select "highest-rating"
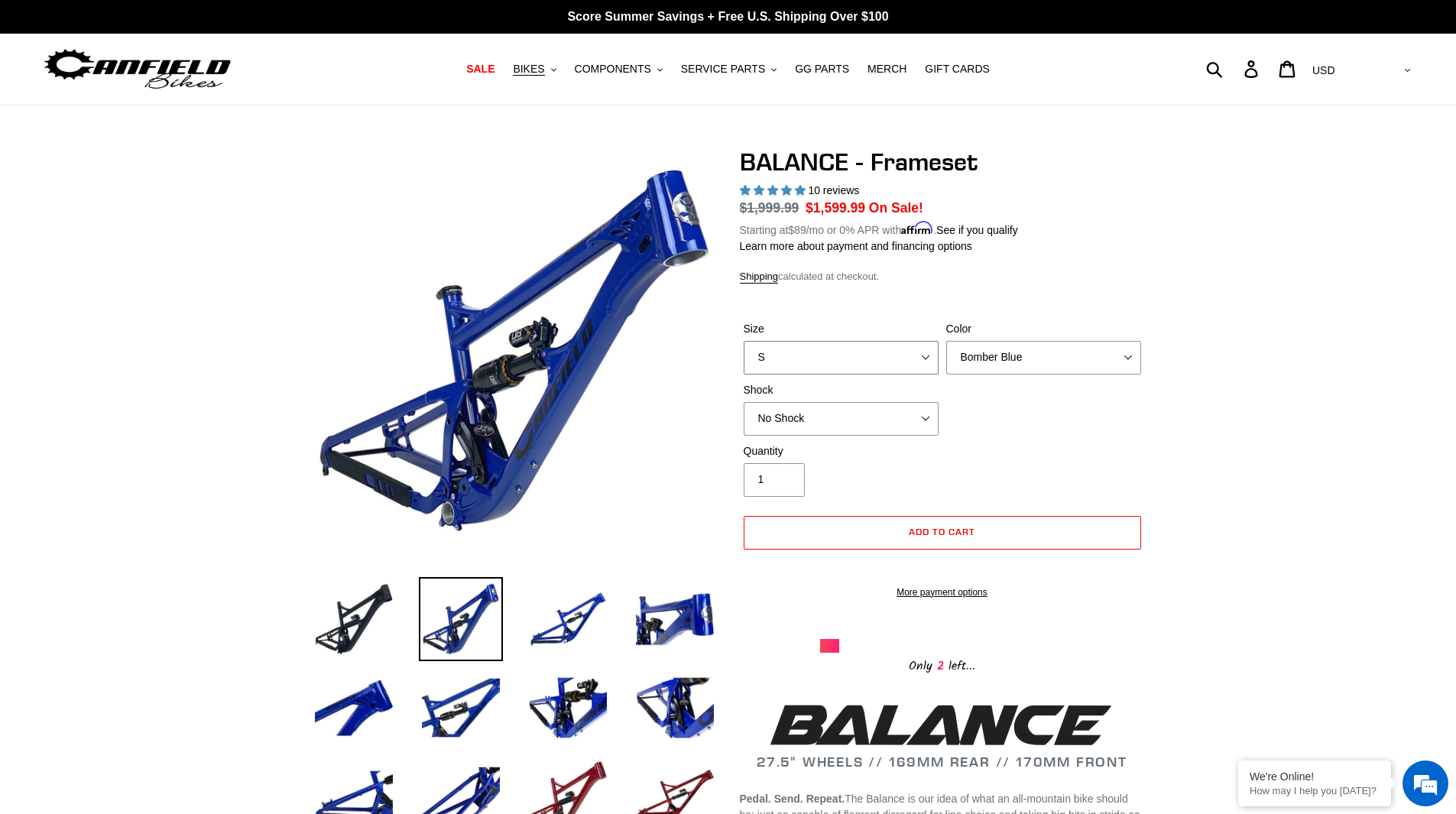
click at [921, 362] on select "S M L XL" at bounding box center [841, 357] width 195 height 34
select select "L"
click at [744, 341] on select "S M L XL" at bounding box center [841, 357] width 195 height 34
click at [1036, 356] on select "Bomber Blue Goat's Blood Stealth Black" at bounding box center [1043, 357] width 195 height 34
click at [946, 341] on select "Bomber Blue Goat's Blood Stealth Black" at bounding box center [1043, 357] width 195 height 34
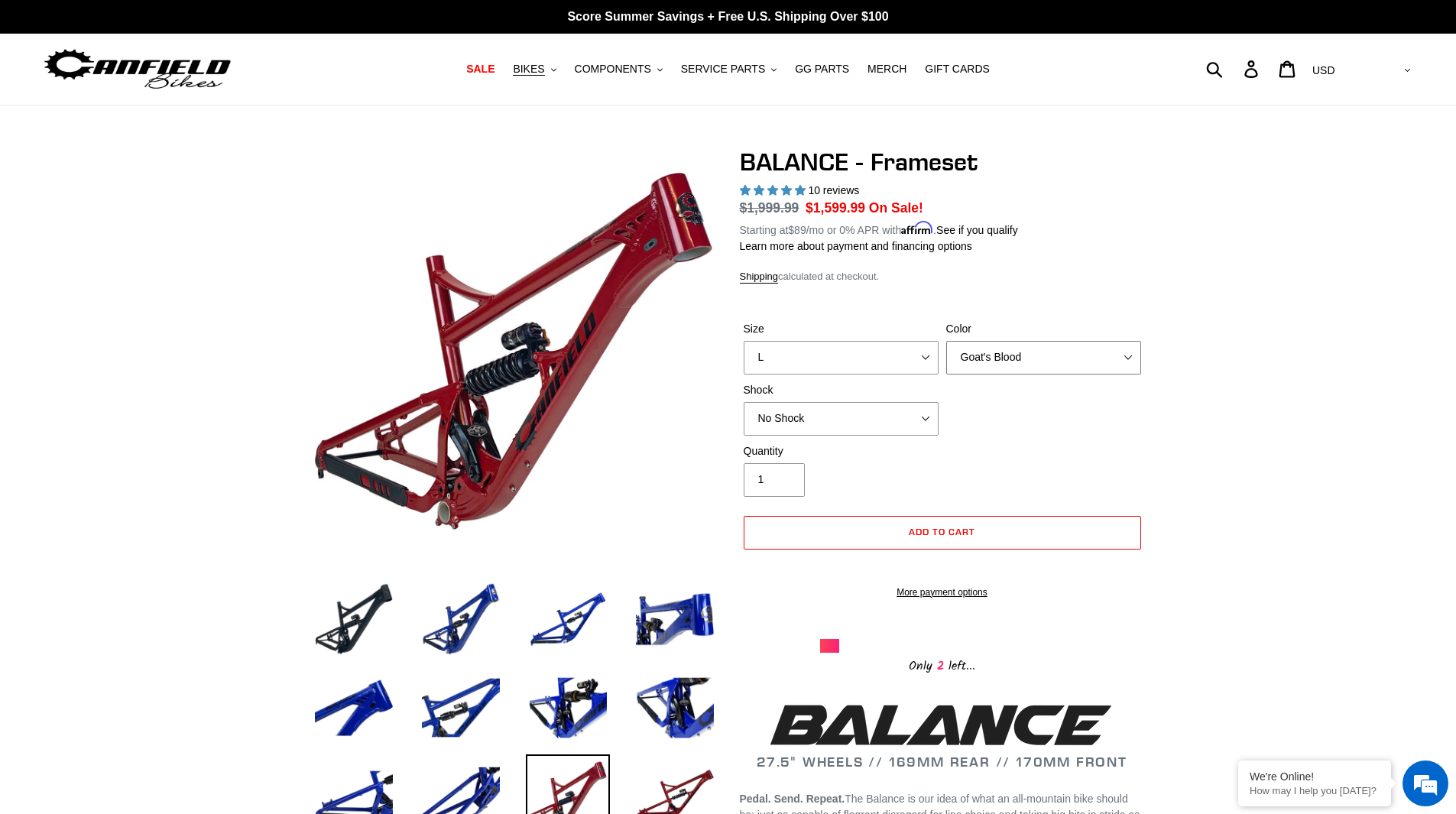
click at [1012, 360] on select "Bomber Blue Goat's Blood Stealth Black" at bounding box center [1043, 357] width 195 height 34
click at [946, 341] on select "Bomber Blue Goat's Blood Stealth Black" at bounding box center [1043, 357] width 195 height 34
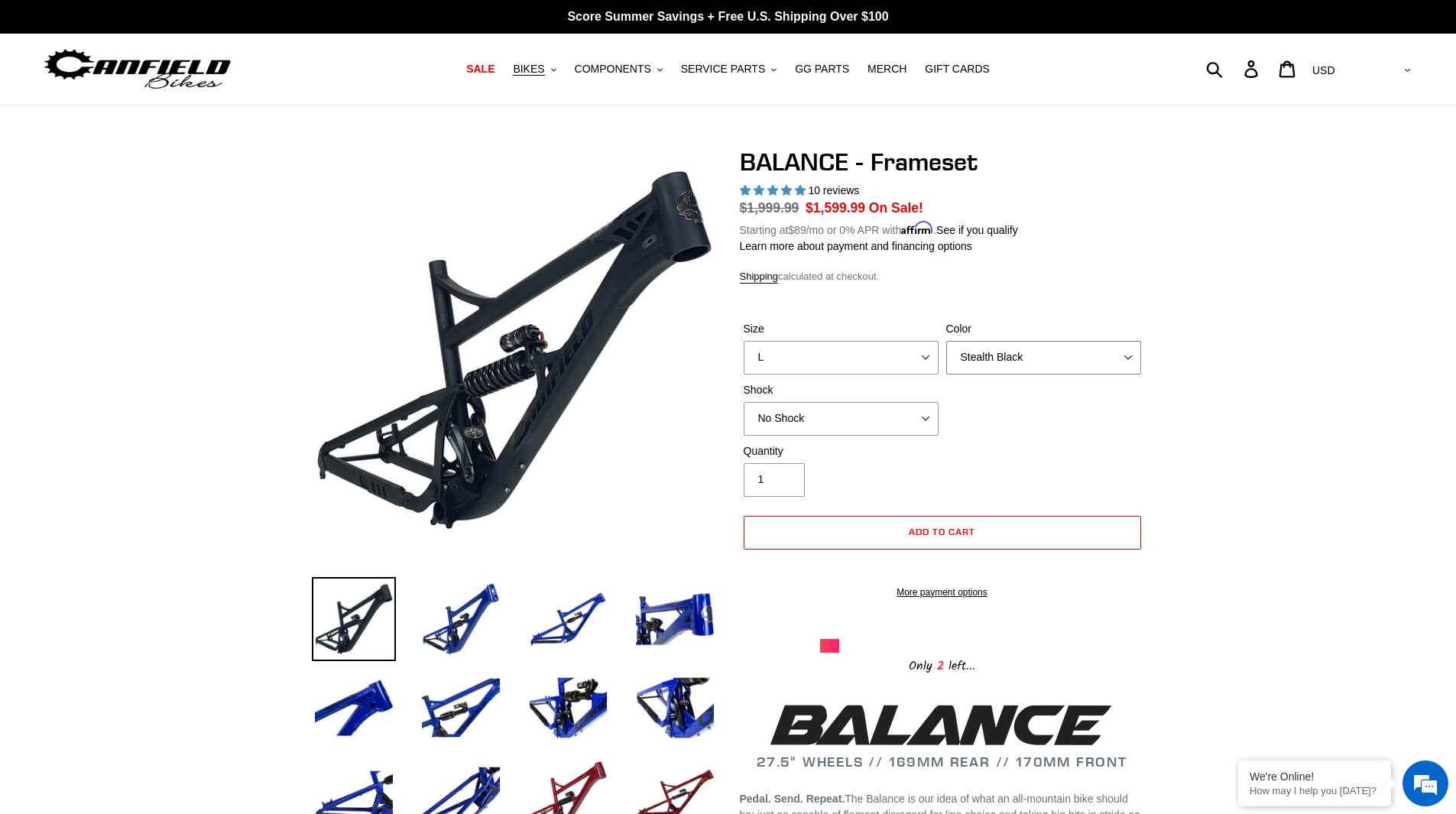
click at [1028, 357] on select "Bomber Blue Goat's Blood Stealth Black" at bounding box center [1043, 357] width 195 height 34
click at [946, 341] on select "Bomber Blue Goat's Blood Stealth Black" at bounding box center [1043, 357] width 195 height 34
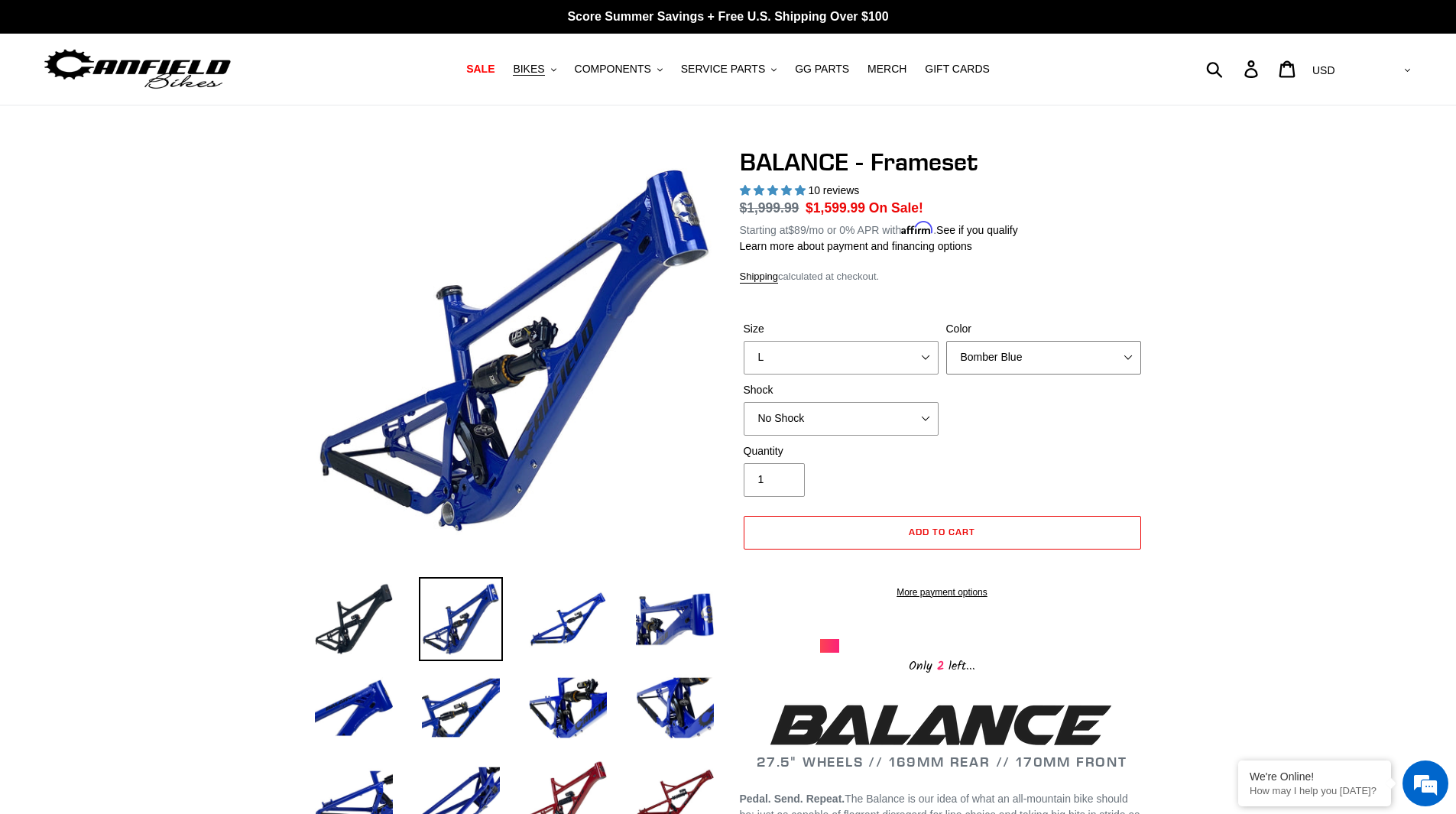
click at [1023, 361] on select "Bomber Blue Goat's Blood Stealth Black" at bounding box center [1043, 357] width 195 height 34
click at [946, 341] on select "Bomber Blue Goat's Blood Stealth Black" at bounding box center [1043, 357] width 195 height 34
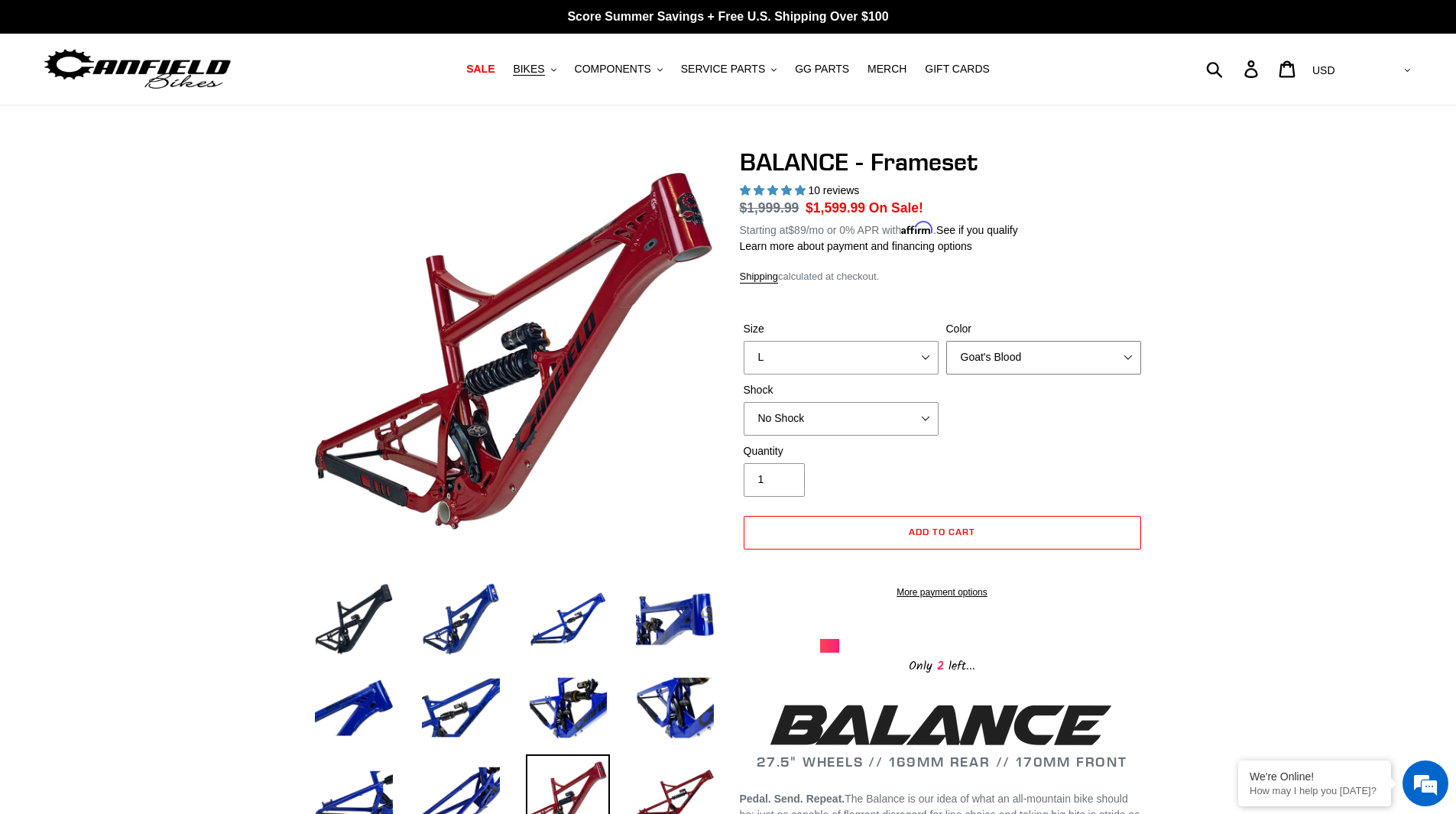
click at [1036, 355] on select "Bomber Blue Goat's Blood Stealth Black" at bounding box center [1043, 357] width 195 height 34
click at [946, 341] on select "Bomber Blue Goat's Blood Stealth Black" at bounding box center [1043, 357] width 195 height 34
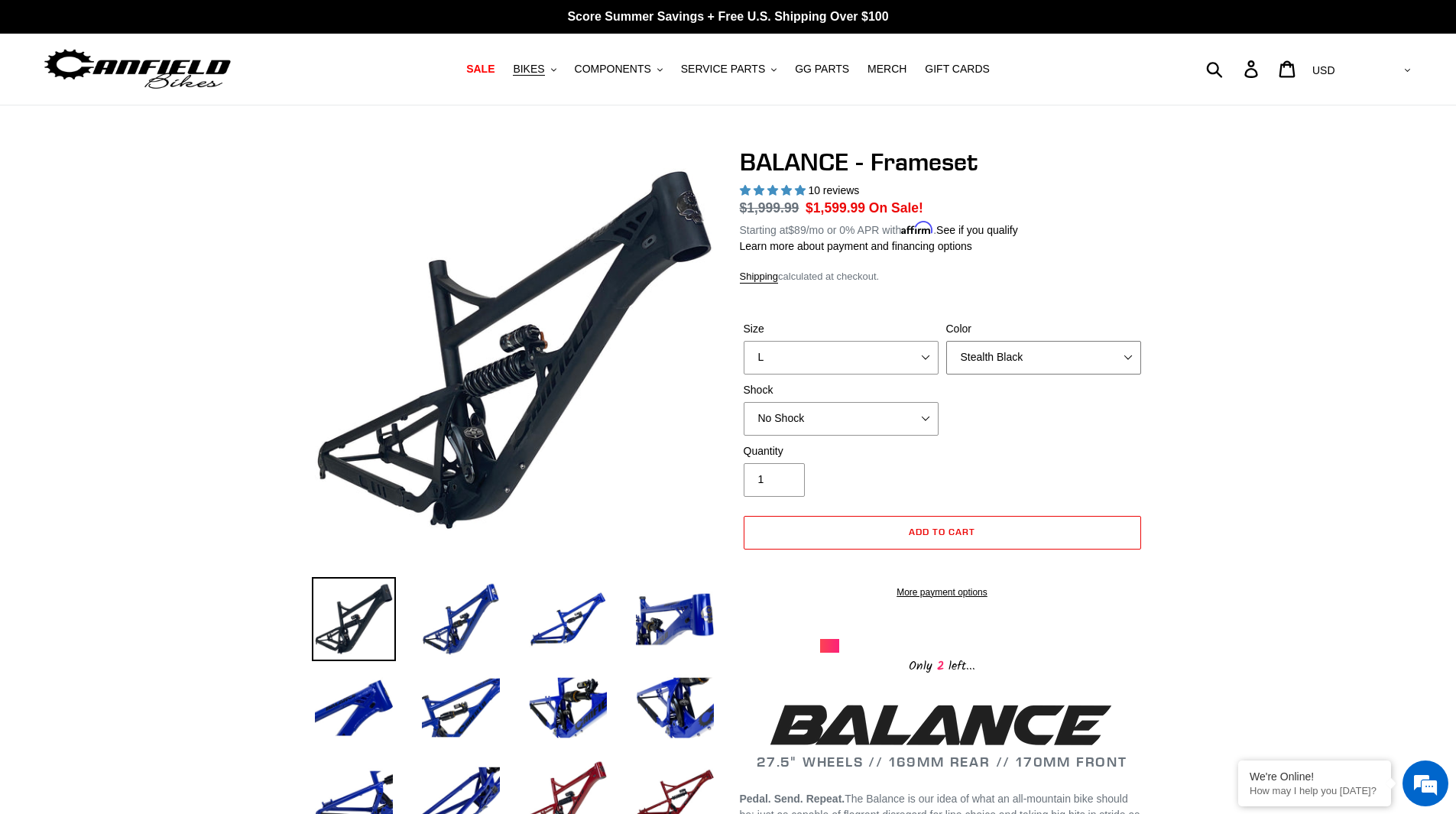
click at [1026, 355] on select "Bomber Blue Goat's Blood Stealth Black" at bounding box center [1043, 357] width 195 height 34
select select "Bomber Blue"
click at [946, 341] on select "Bomber Blue Goat's Blood Stealth Black" at bounding box center [1043, 357] width 195 height 34
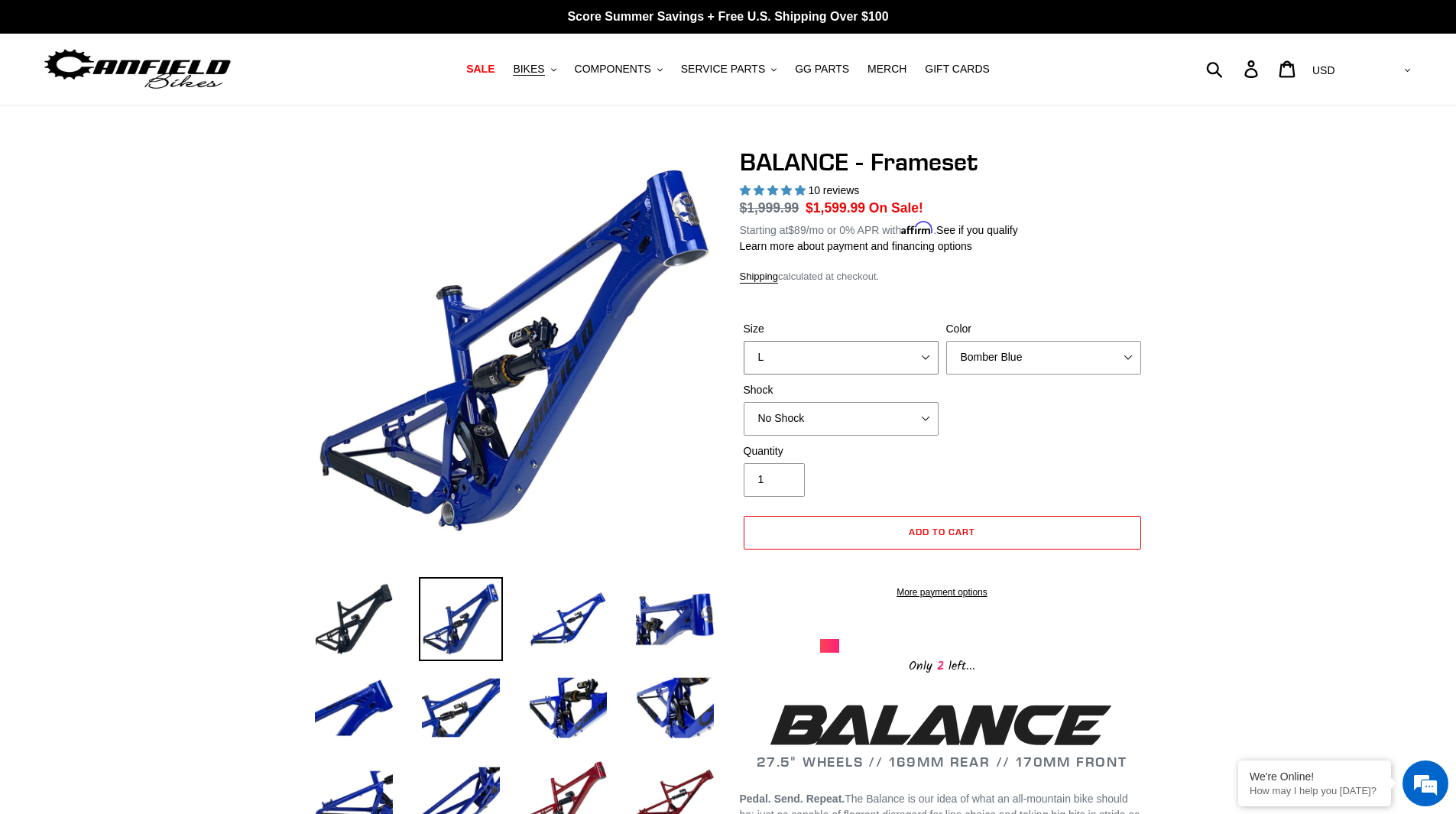
click at [916, 364] on select "S M L XL" at bounding box center [841, 357] width 195 height 34
click at [744, 341] on select "S M L XL" at bounding box center [841, 357] width 195 height 34
click at [914, 420] on select "No Shock Cane Creek Kitsuma Air Öhlins TTX2 Air EXT Storia V3-S" at bounding box center [841, 418] width 195 height 34
click at [744, 401] on select "No Shock Cane Creek Kitsuma Air Öhlins TTX2 Air EXT Storia V3-S" at bounding box center [841, 418] width 195 height 34
click at [906, 424] on select "No Shock Cane Creek Kitsuma Air Öhlins TTX2 Air EXT Storia V3-S" at bounding box center [841, 418] width 195 height 34
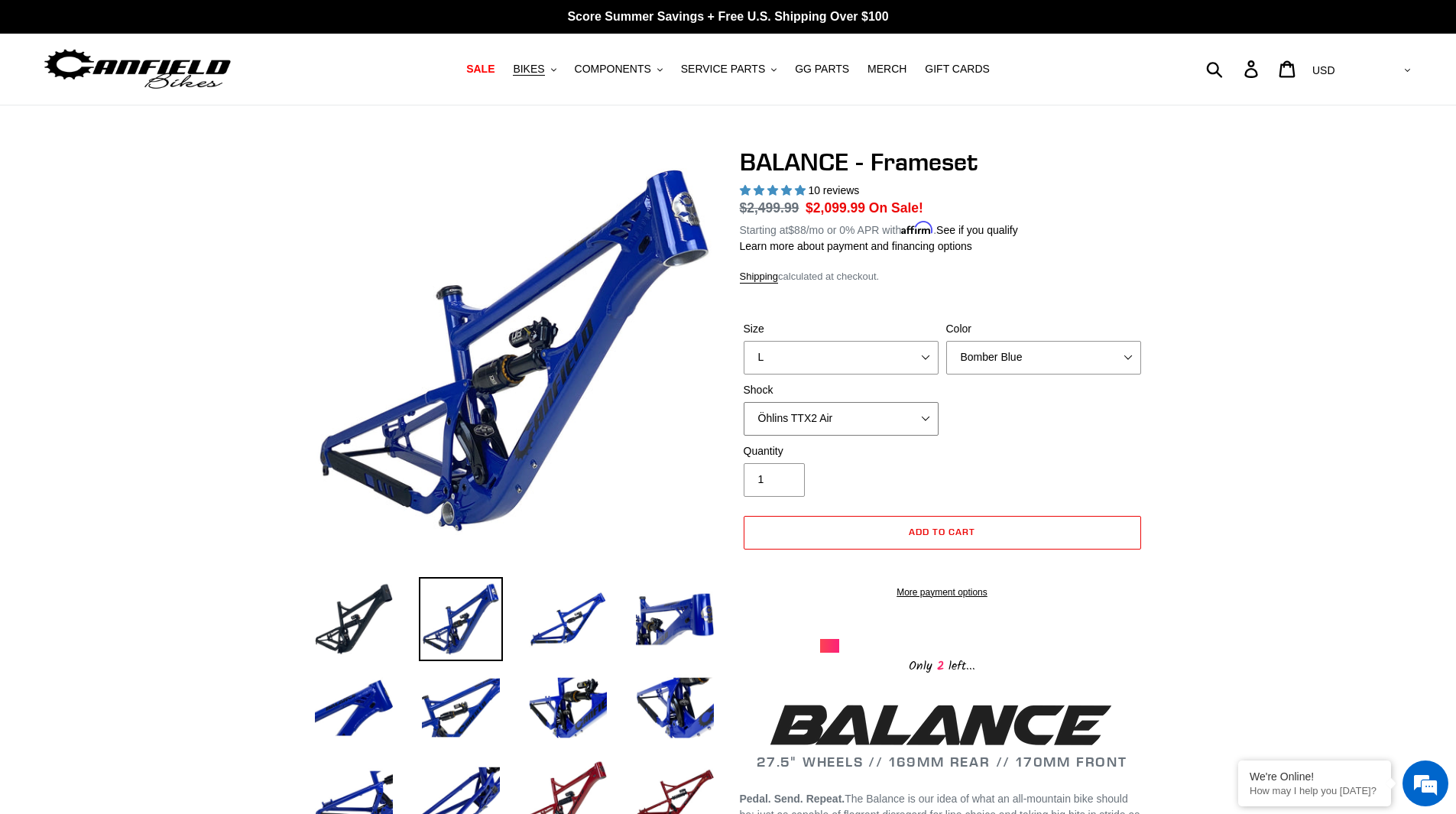
click at [744, 401] on select "No Shock Cane Creek Kitsuma Air Öhlins TTX2 Air EXT Storia V3-S" at bounding box center [841, 418] width 195 height 34
click at [892, 416] on select "No Shock Cane Creek Kitsuma Air Öhlins TTX2 Air EXT Storia V3-S" at bounding box center [841, 418] width 195 height 34
select select "No Shock"
click at [744, 401] on select "No Shock Cane Creek Kitsuma Air Öhlins TTX2 Air EXT Storia V3-S" at bounding box center [841, 418] width 195 height 34
click at [884, 418] on select "No Shock Cane Creek Kitsuma Air Öhlins TTX2 Air EXT Storia V3-S" at bounding box center [841, 418] width 195 height 34
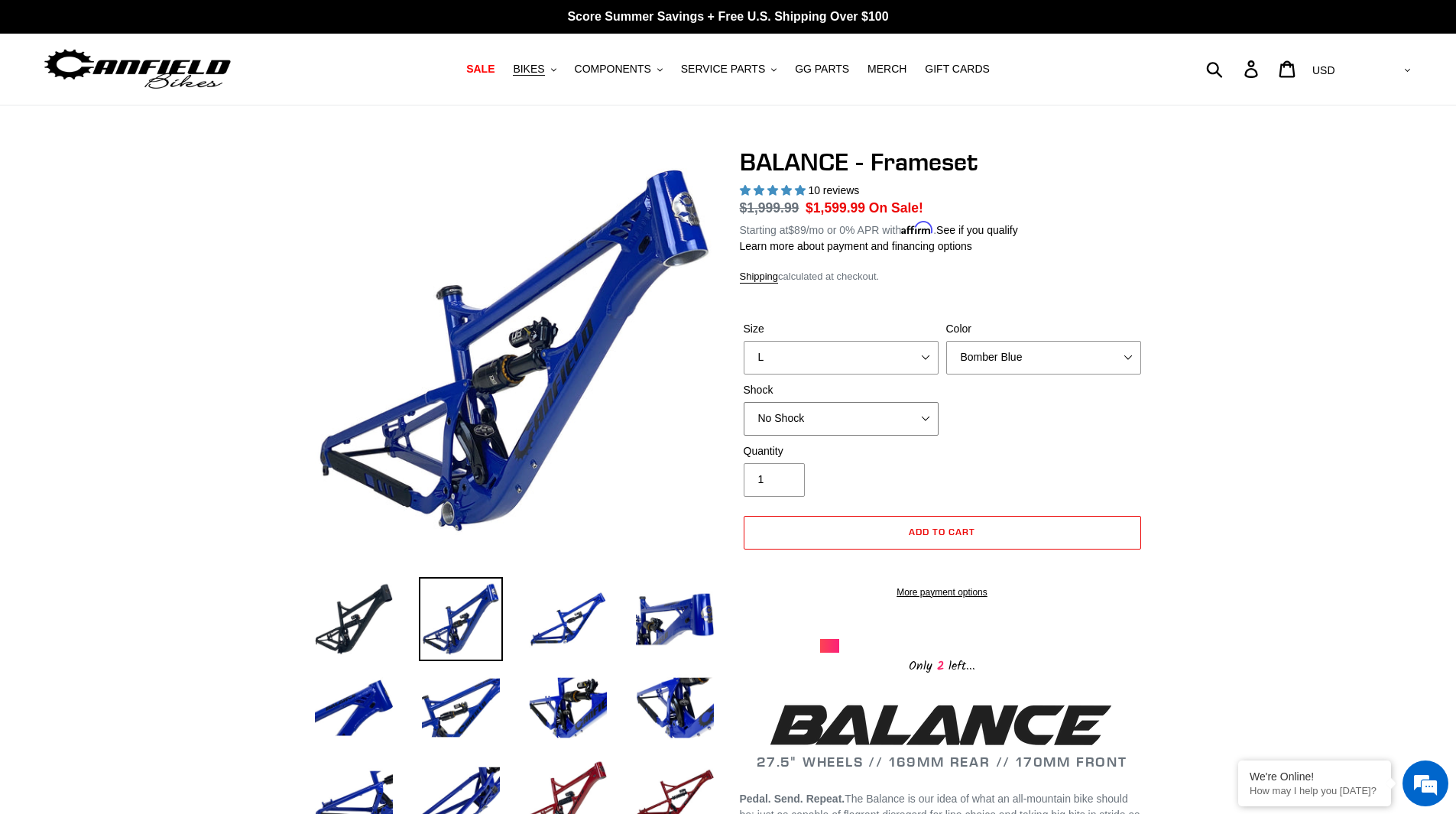
click at [884, 418] on select "No Shock Cane Creek Kitsuma Air Öhlins TTX2 Air EXT Storia V3-S" at bounding box center [841, 418] width 195 height 34
click at [905, 422] on select "No Shock Cane Creek Kitsuma Air Öhlins TTX2 Air EXT Storia V3-S" at bounding box center [841, 418] width 195 height 34
click at [892, 426] on select "No Shock Cane Creek Kitsuma Air Öhlins TTX2 Air EXT Storia V3-S" at bounding box center [841, 418] width 195 height 34
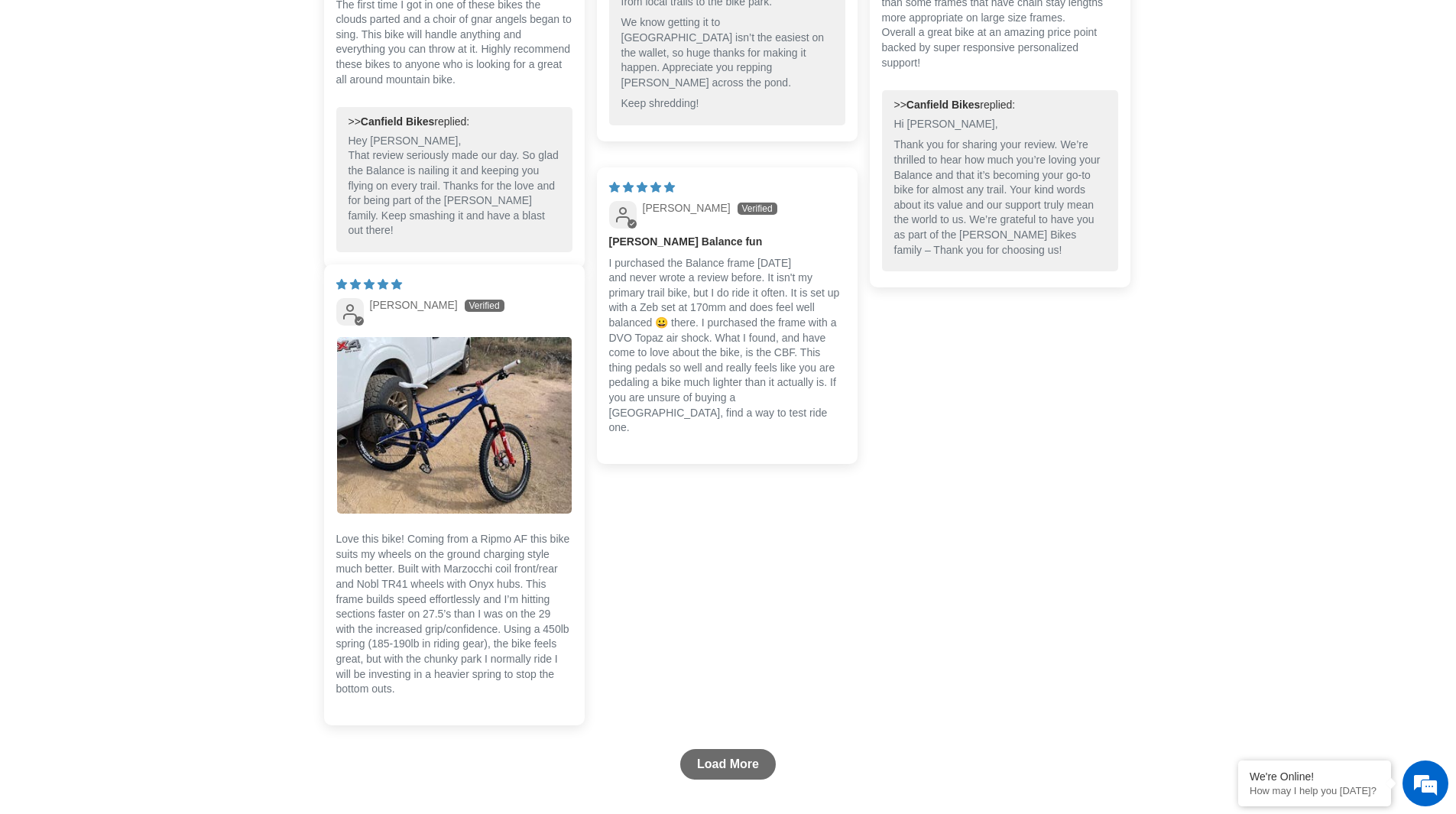
scroll to position [4049, 0]
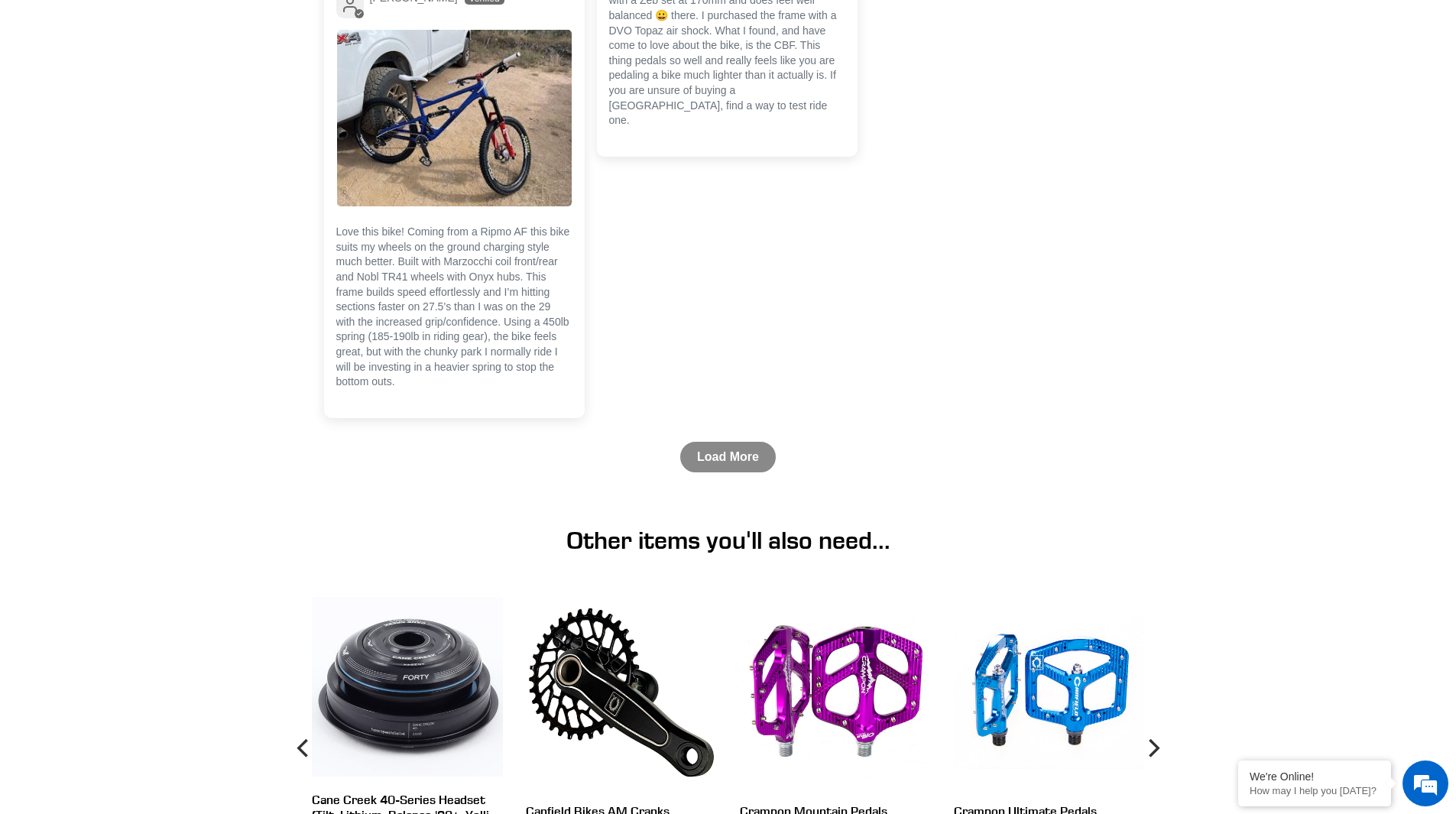
click at [741, 472] on link "Load More" at bounding box center [728, 457] width 96 height 30
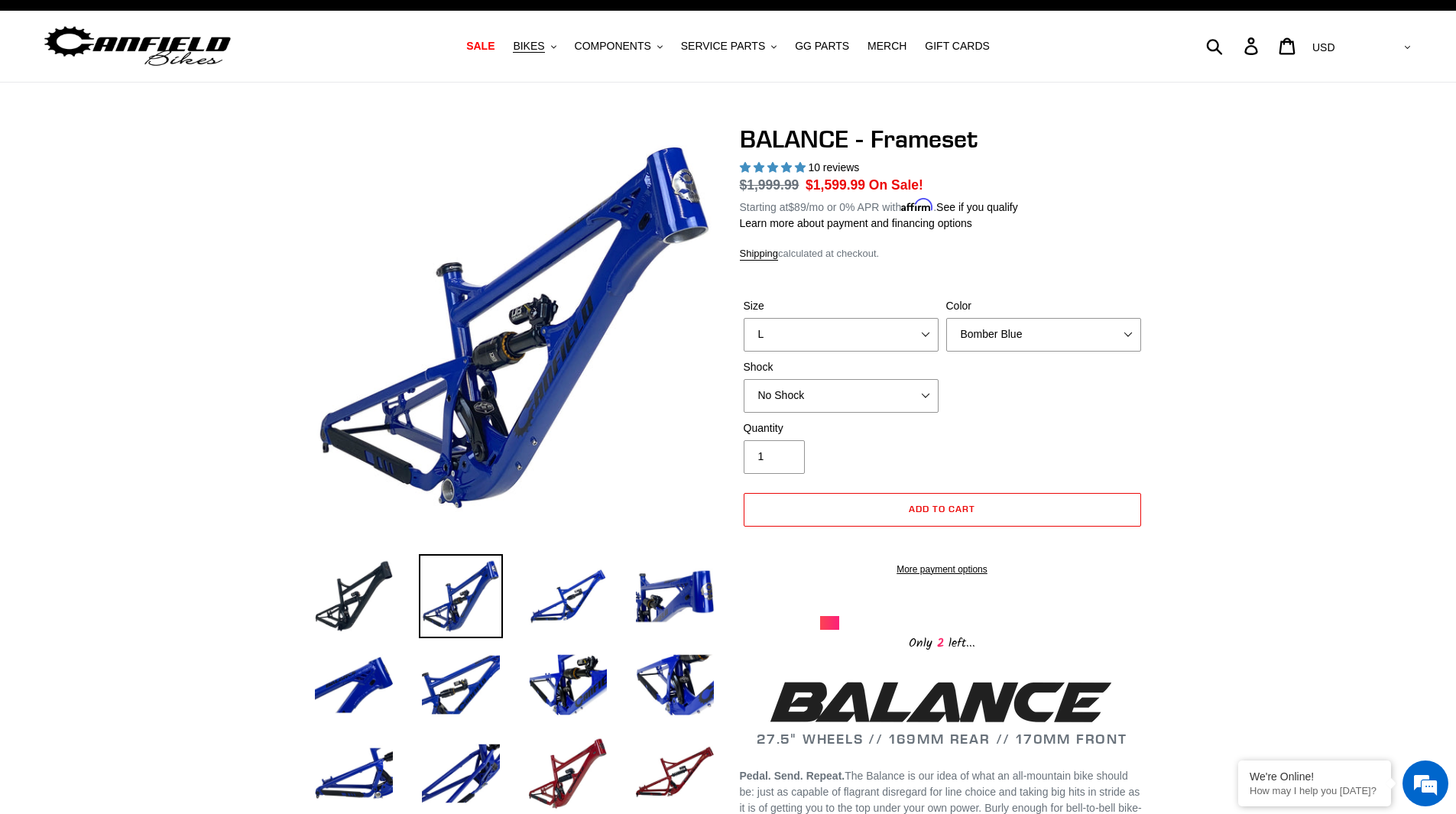
scroll to position [0, 0]
